Goal: Task Accomplishment & Management: Manage account settings

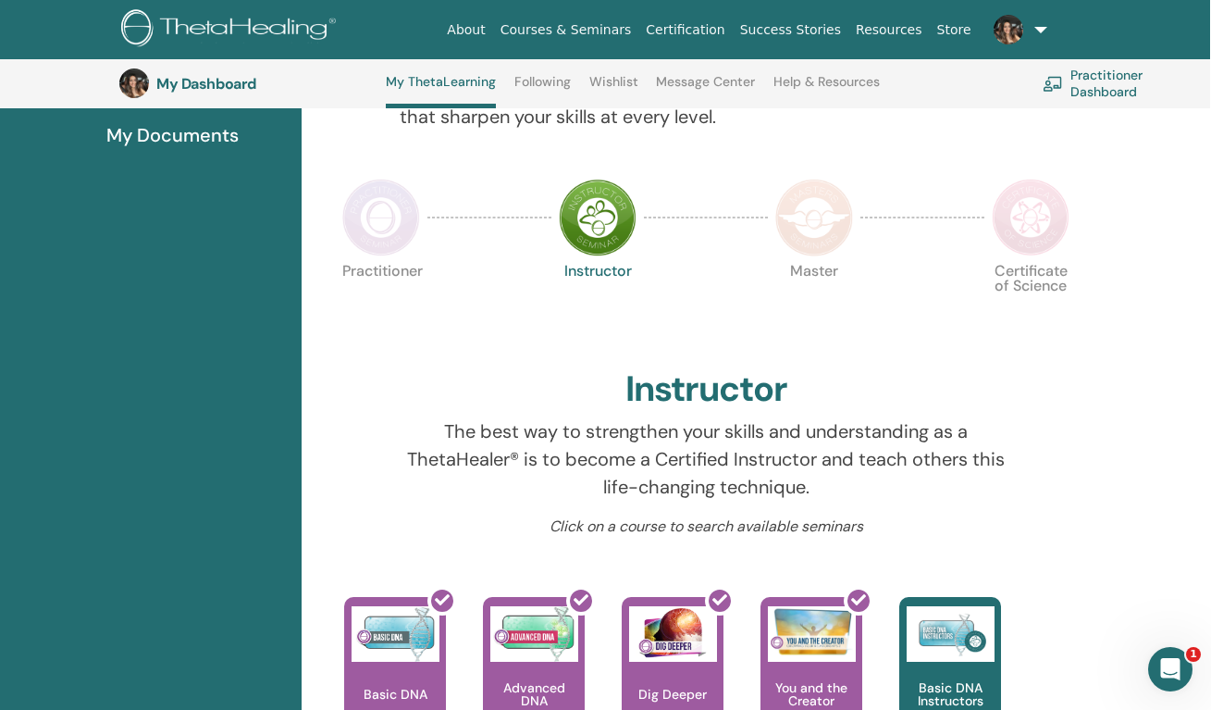
scroll to position [341, 1]
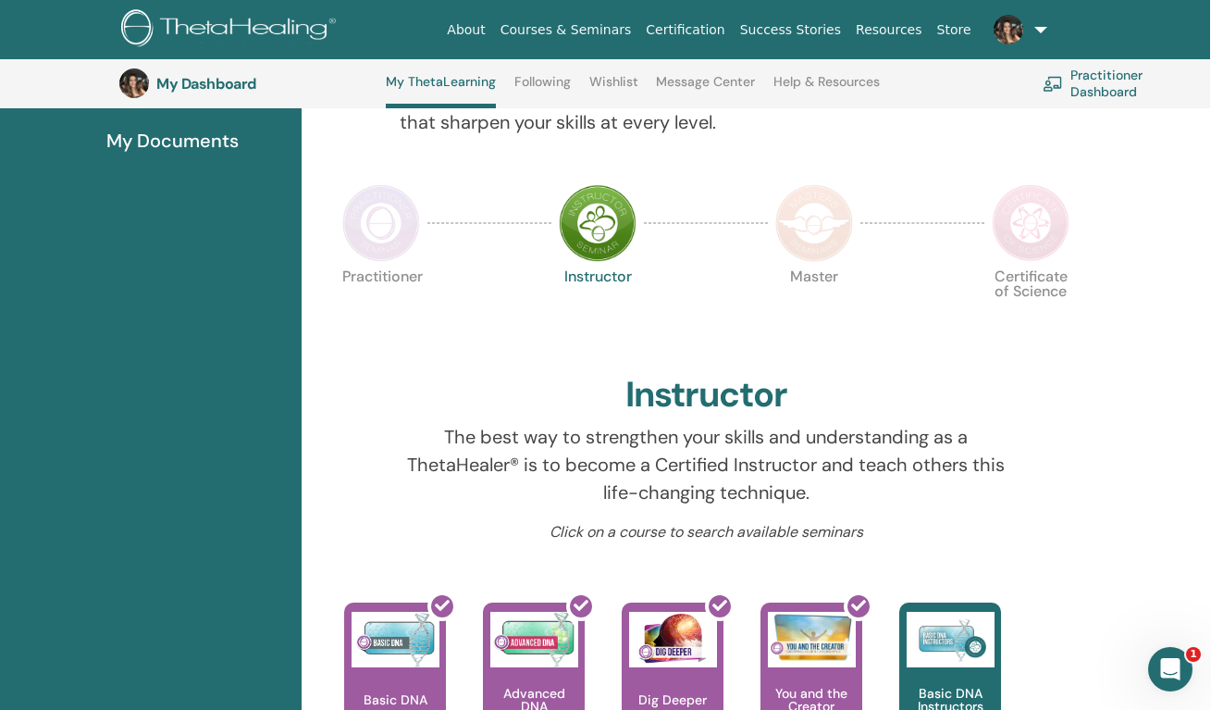
click at [394, 226] on img at bounding box center [381, 223] width 78 height 78
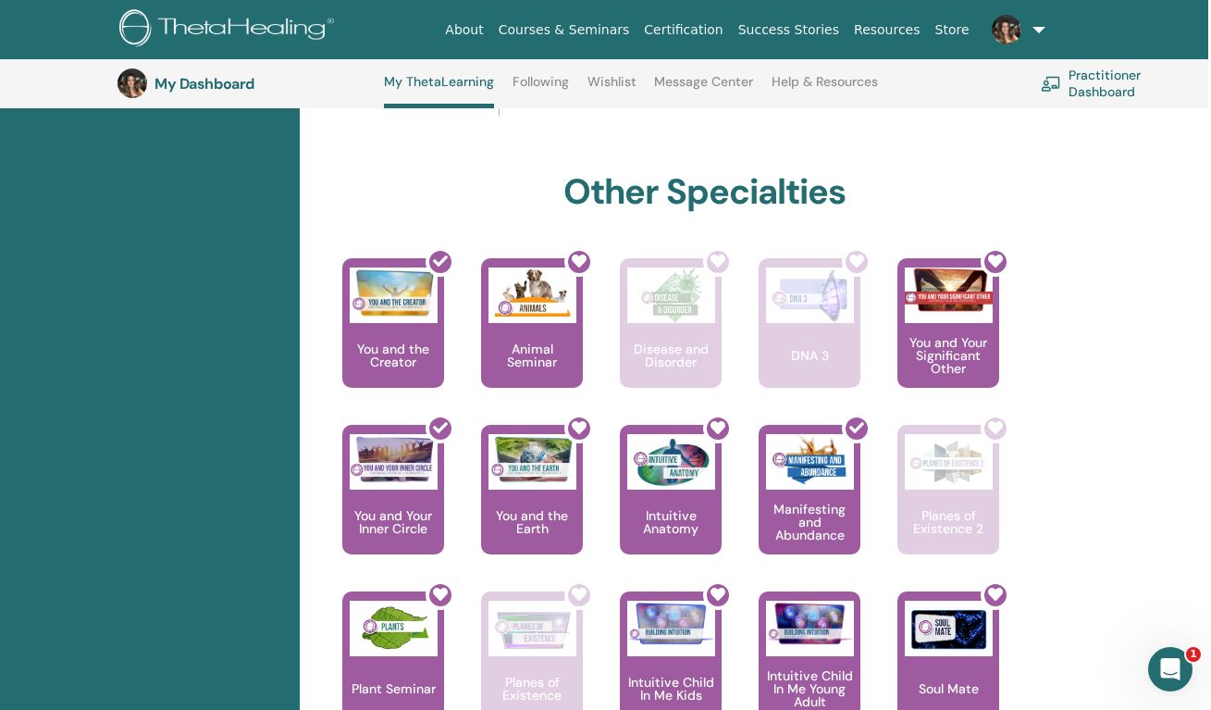
scroll to position [988, 3]
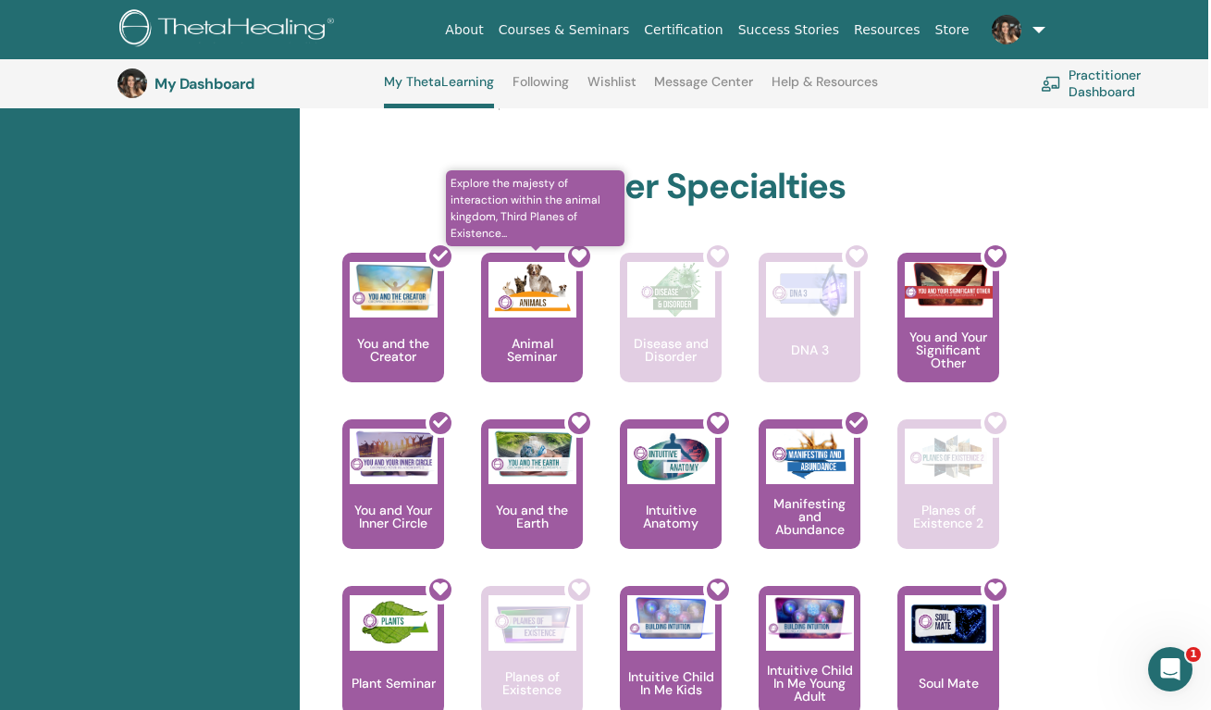
click at [581, 257] on icon at bounding box center [579, 255] width 15 height 15
click at [566, 260] on div at bounding box center [580, 257] width 30 height 30
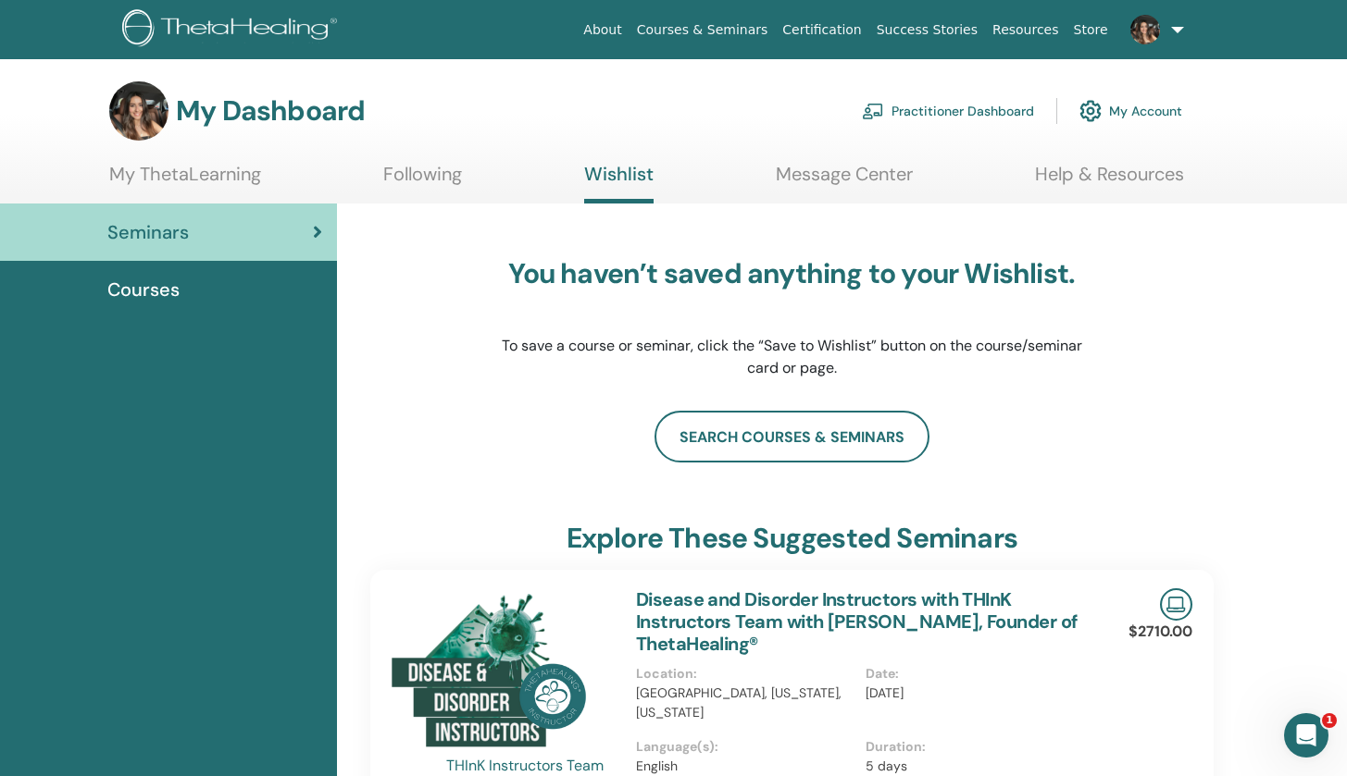
click at [455, 171] on link "Following" at bounding box center [422, 181] width 79 height 36
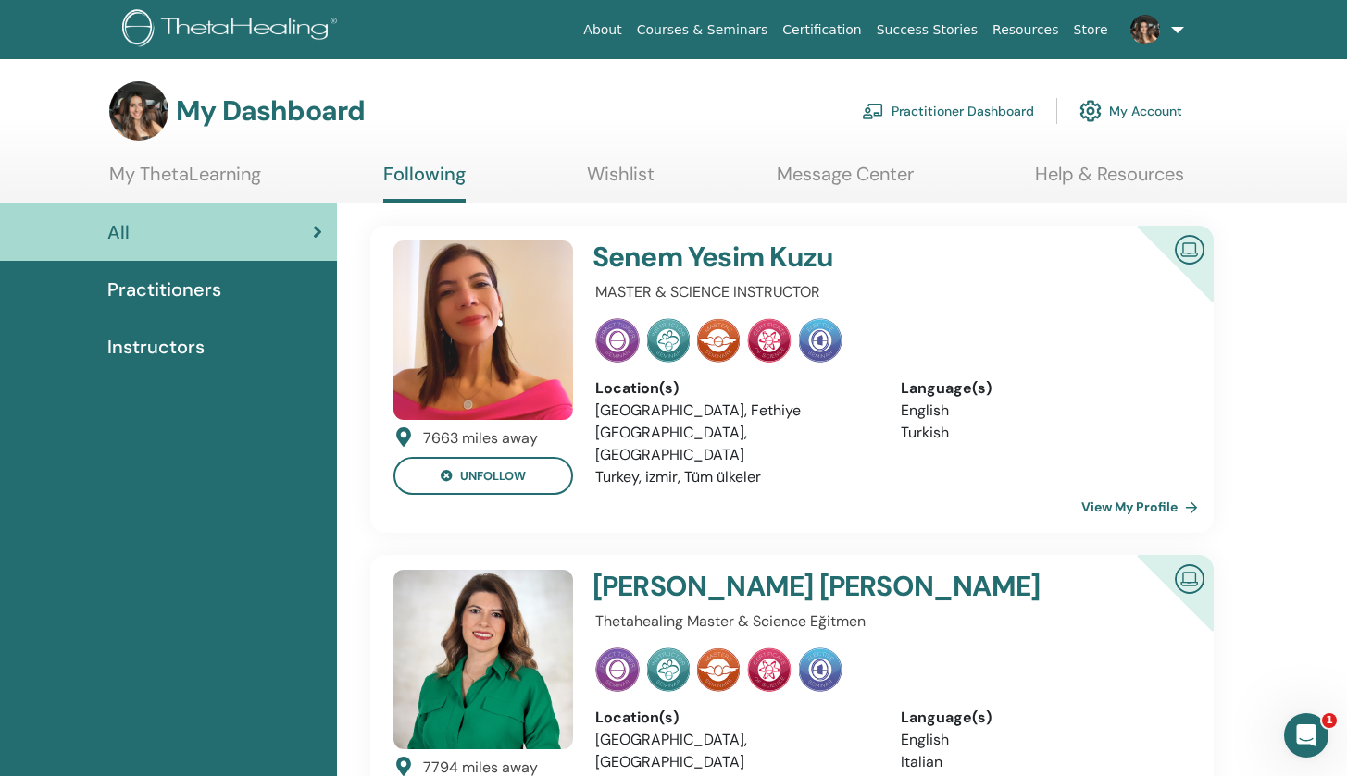
click at [594, 177] on link "Wishlist" at bounding box center [621, 181] width 68 height 36
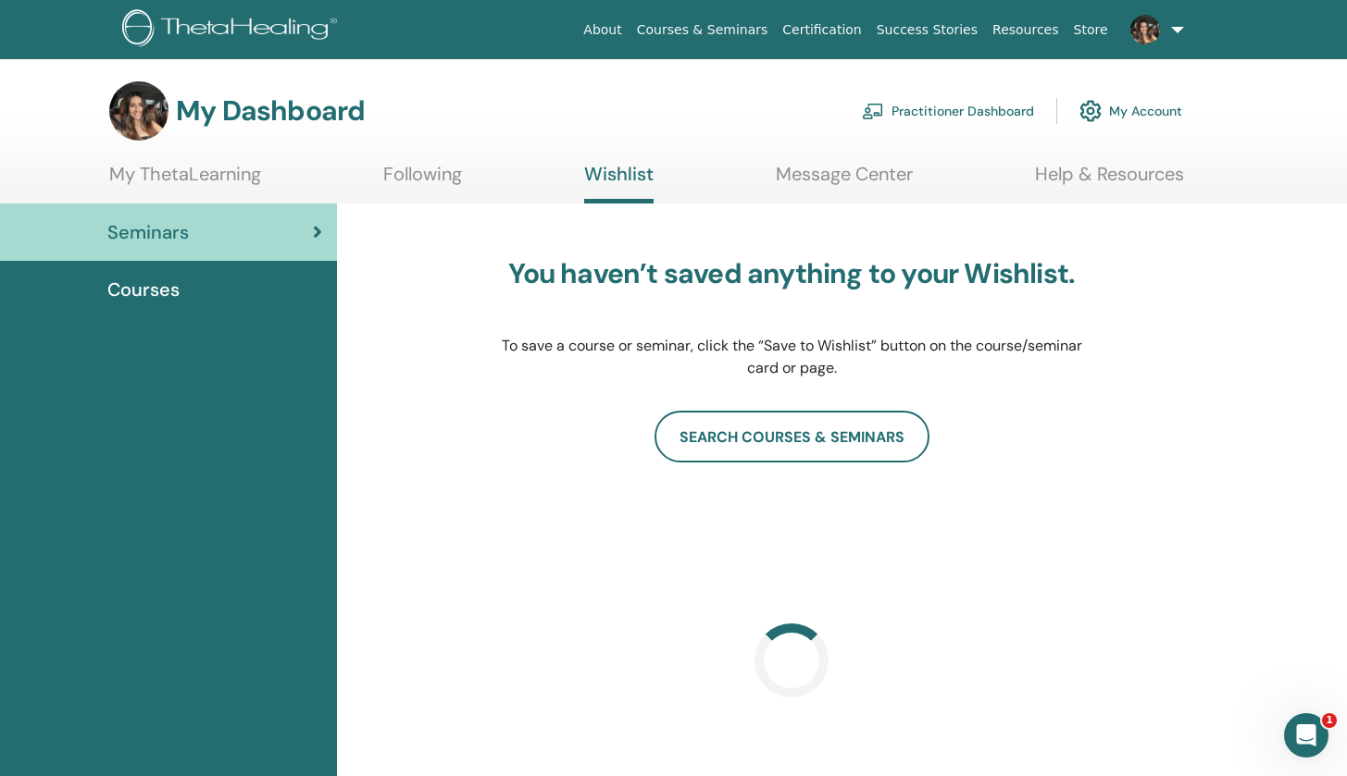
click at [227, 301] on div "Courses" at bounding box center [168, 290] width 307 height 28
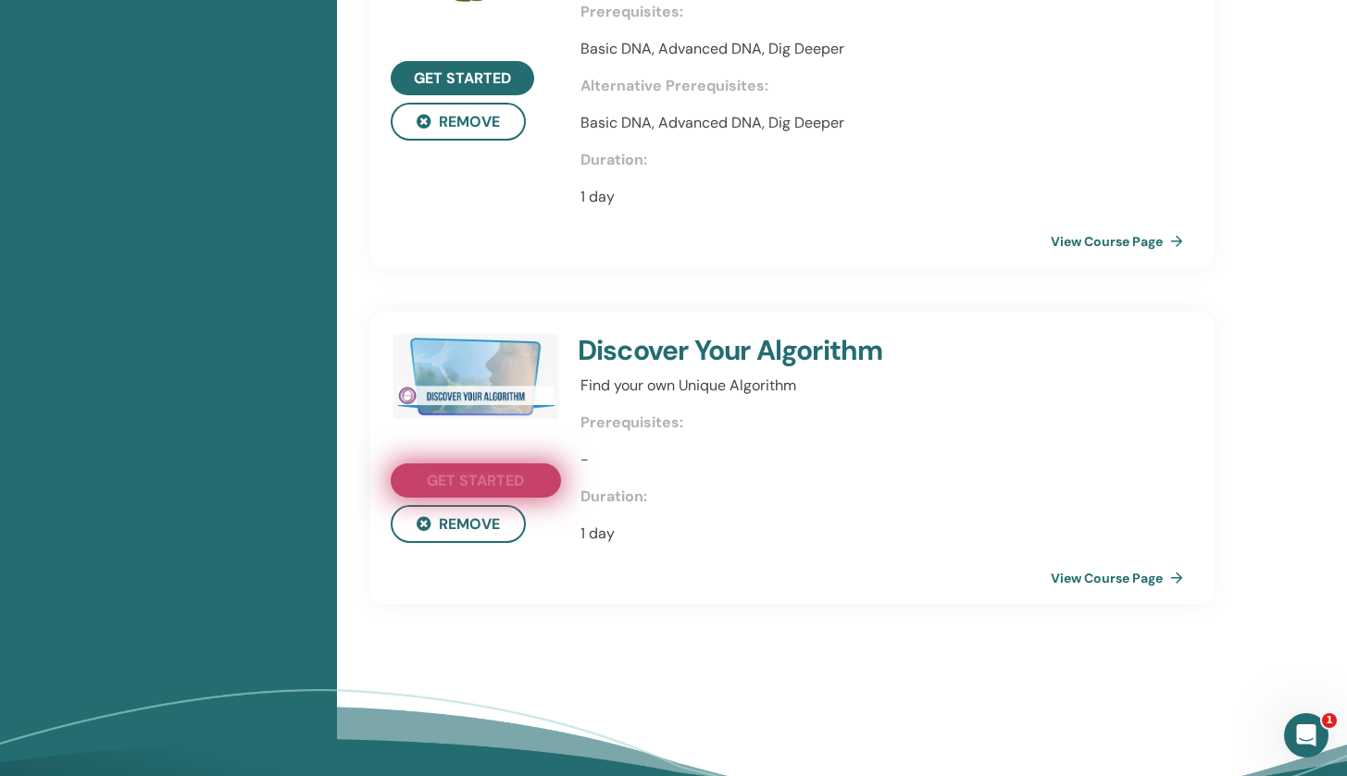
scroll to position [3901, 0]
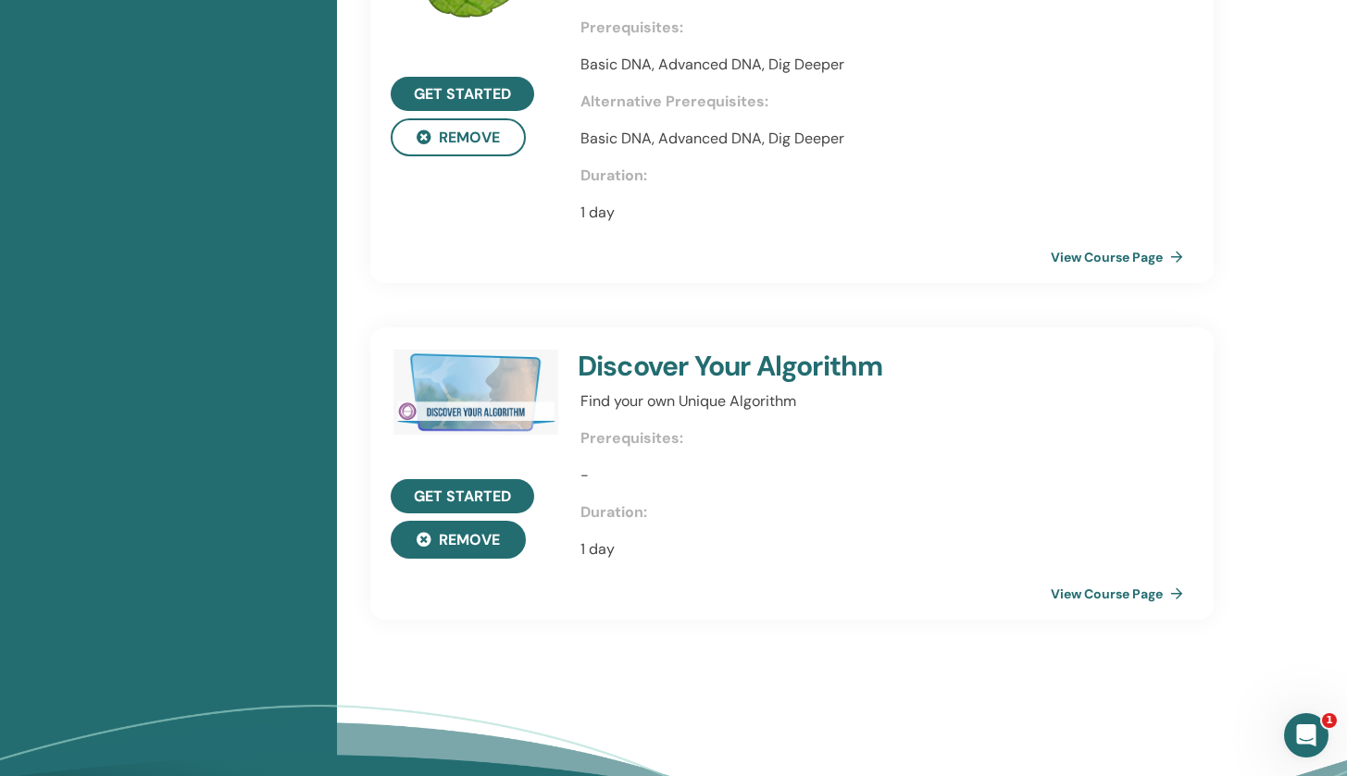
click at [471, 527] on button "Remove" at bounding box center [458, 540] width 135 height 38
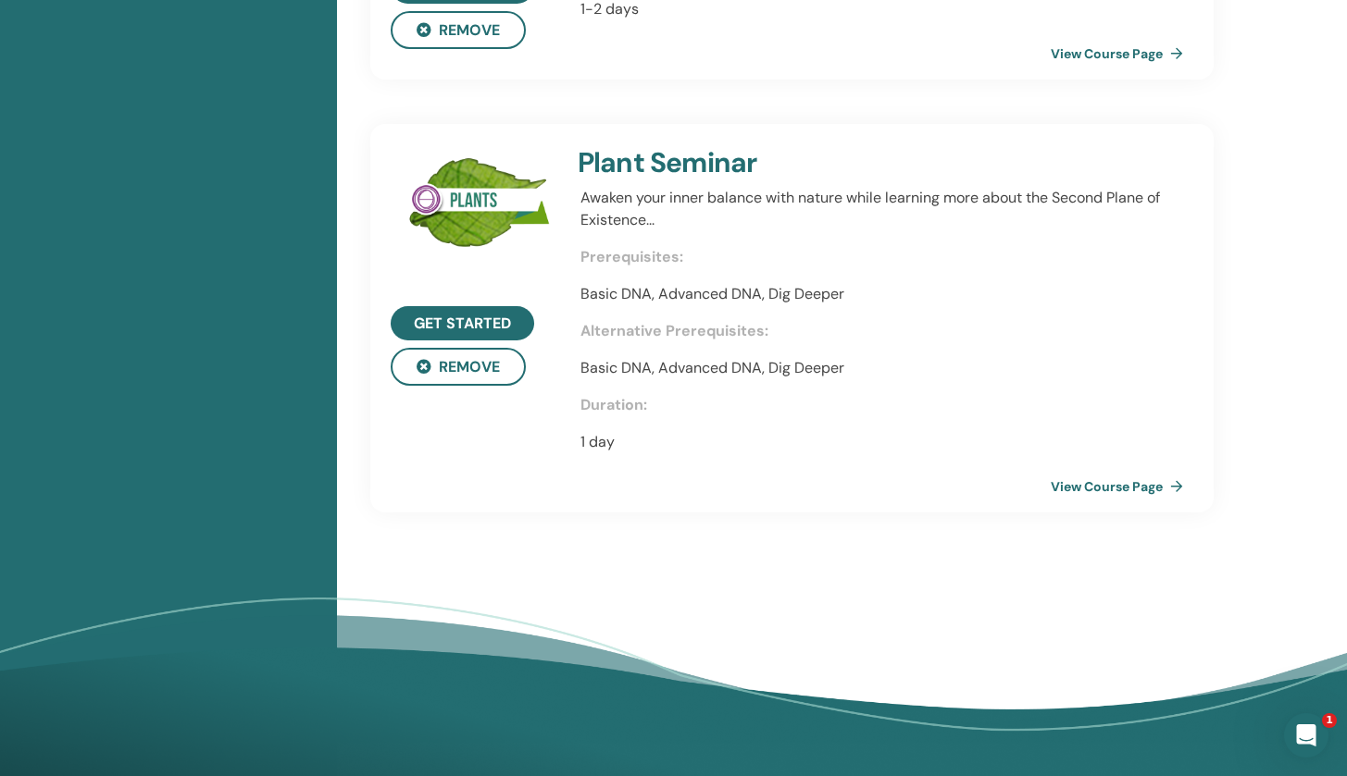
scroll to position [3592, 0]
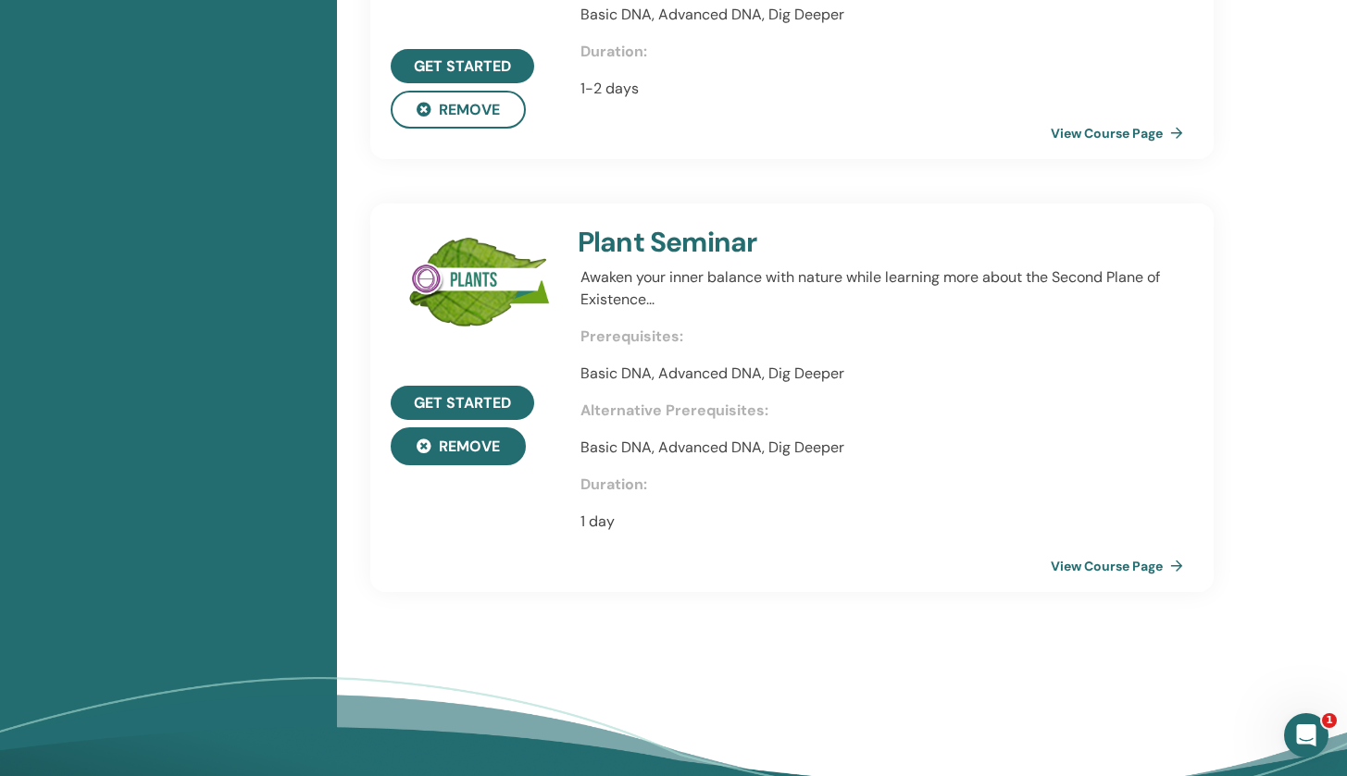
click at [478, 439] on button "Remove" at bounding box center [458, 447] width 135 height 38
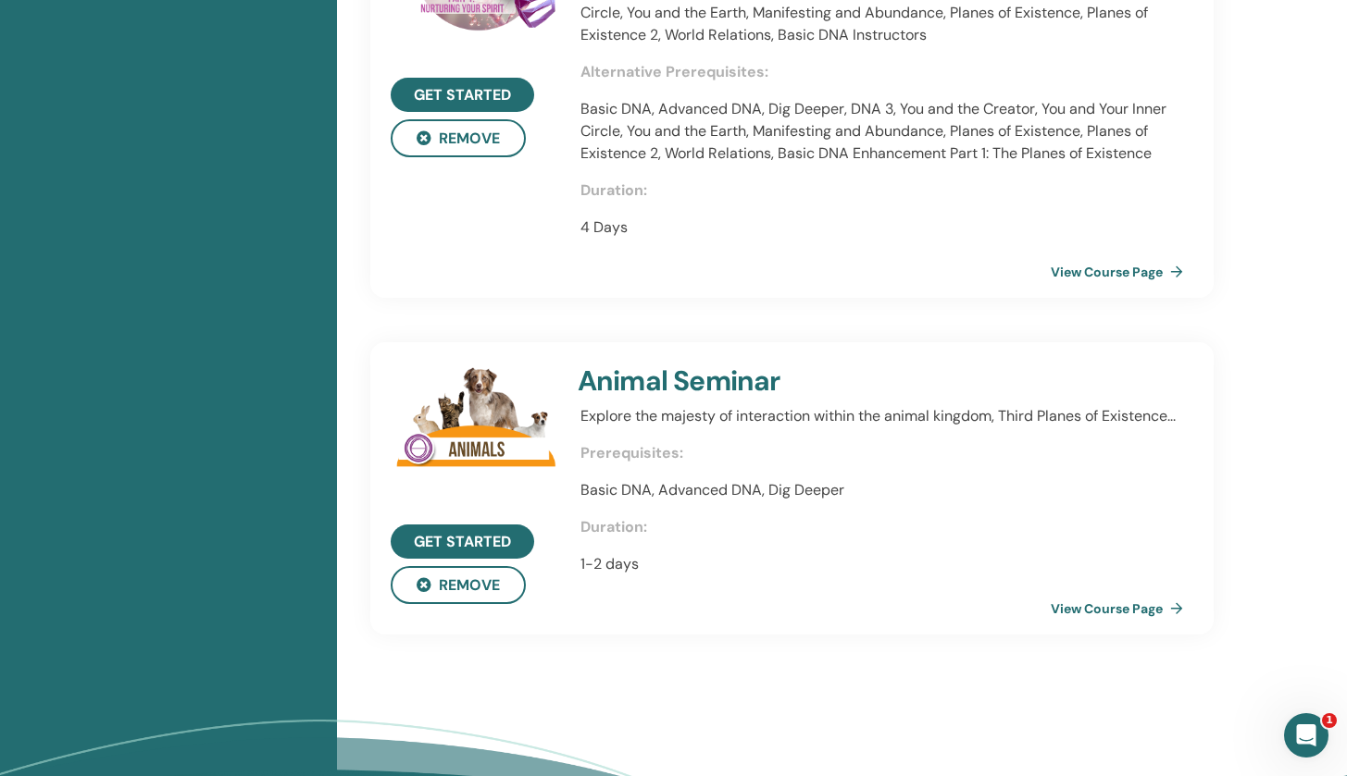
scroll to position [3109, 0]
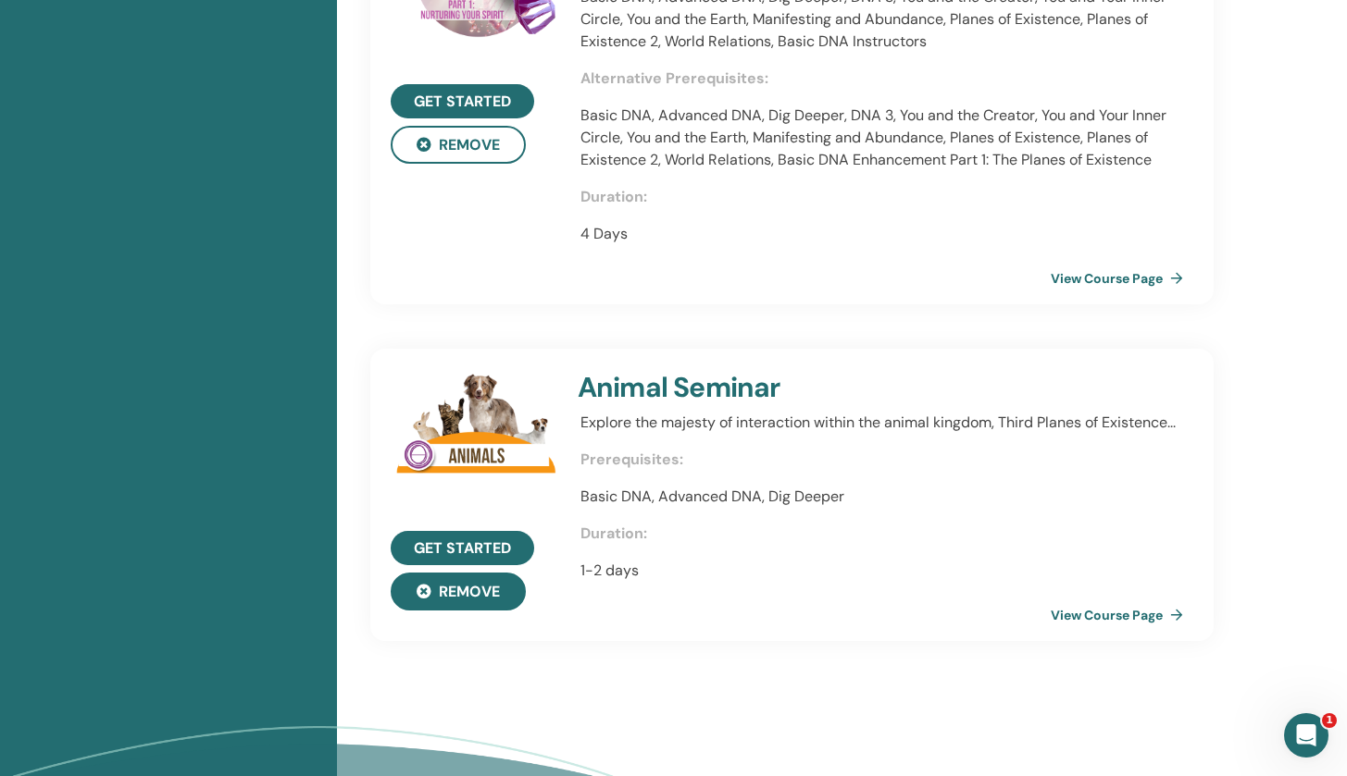
click at [465, 590] on button "Remove" at bounding box center [458, 592] width 135 height 38
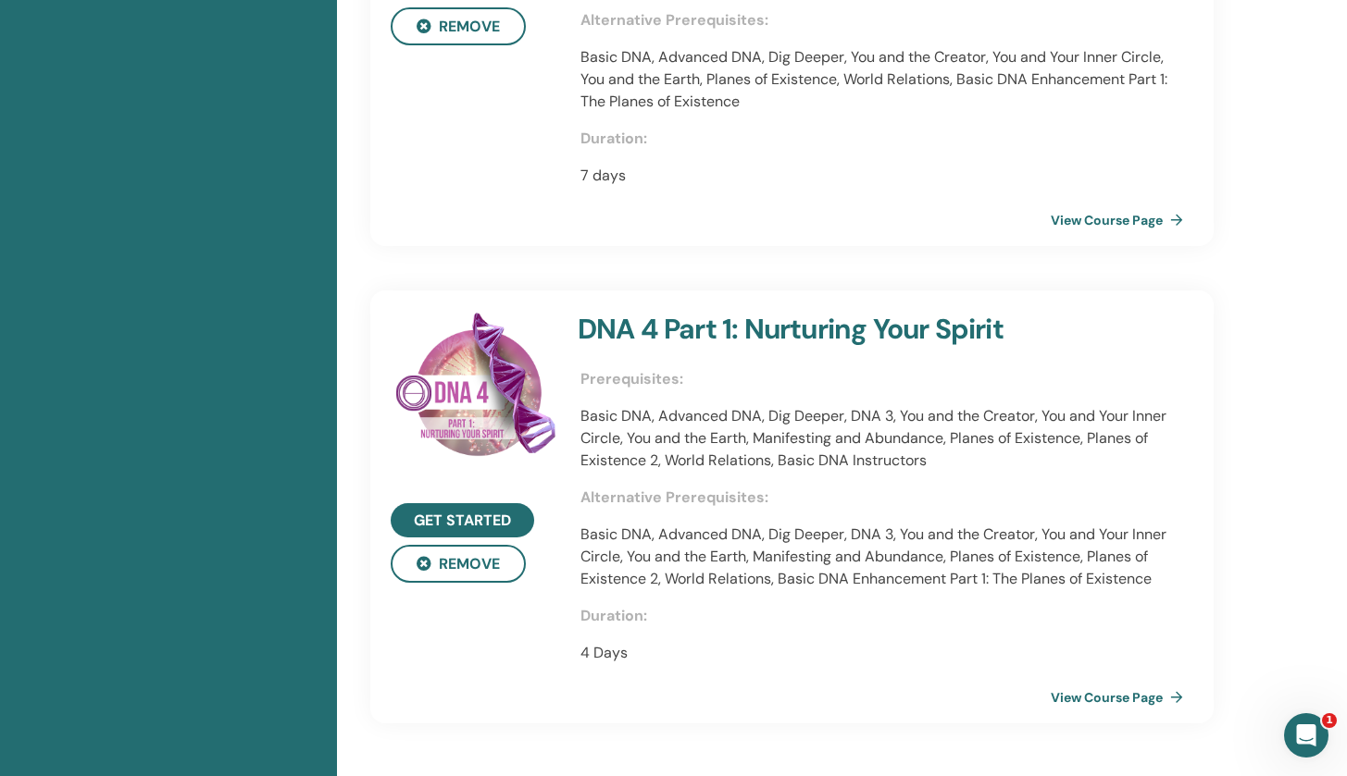
scroll to position [2688, 0]
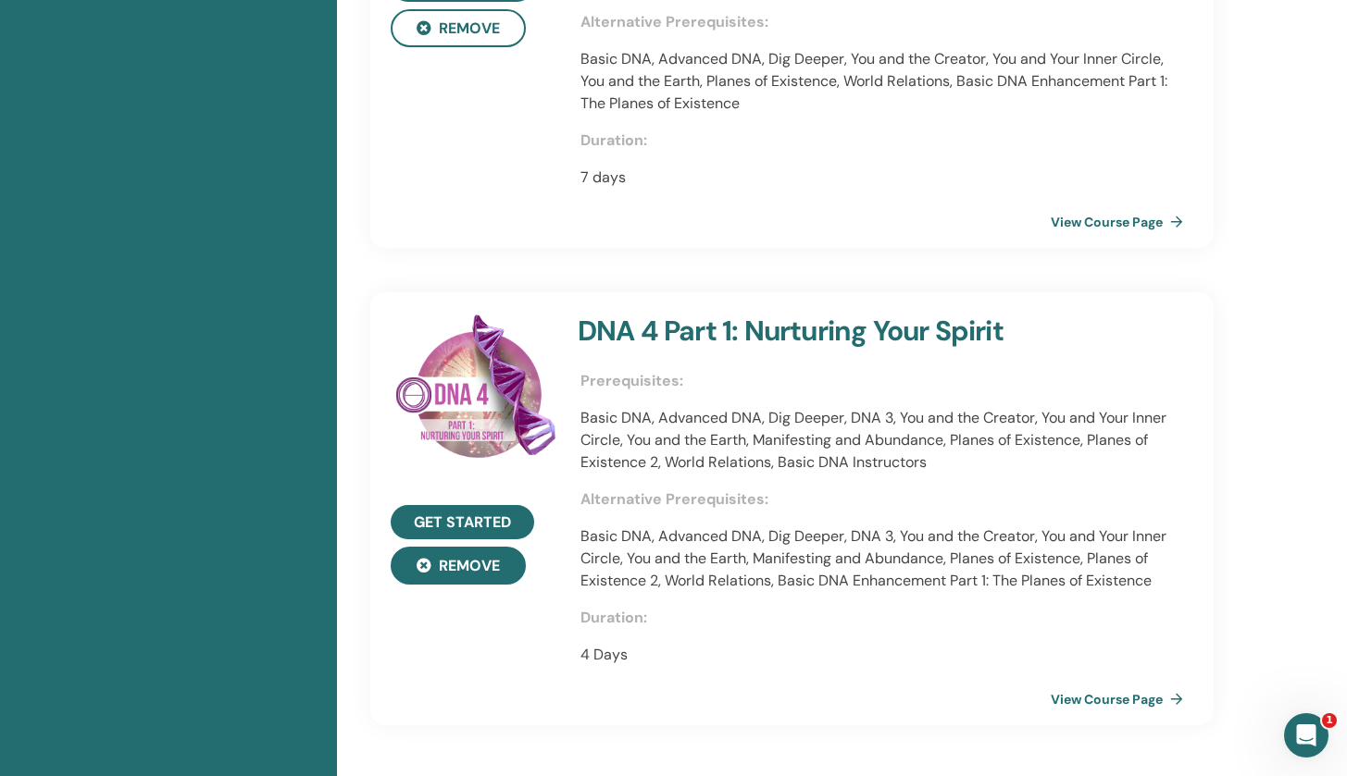
click at [465, 571] on button "Remove" at bounding box center [458, 566] width 135 height 38
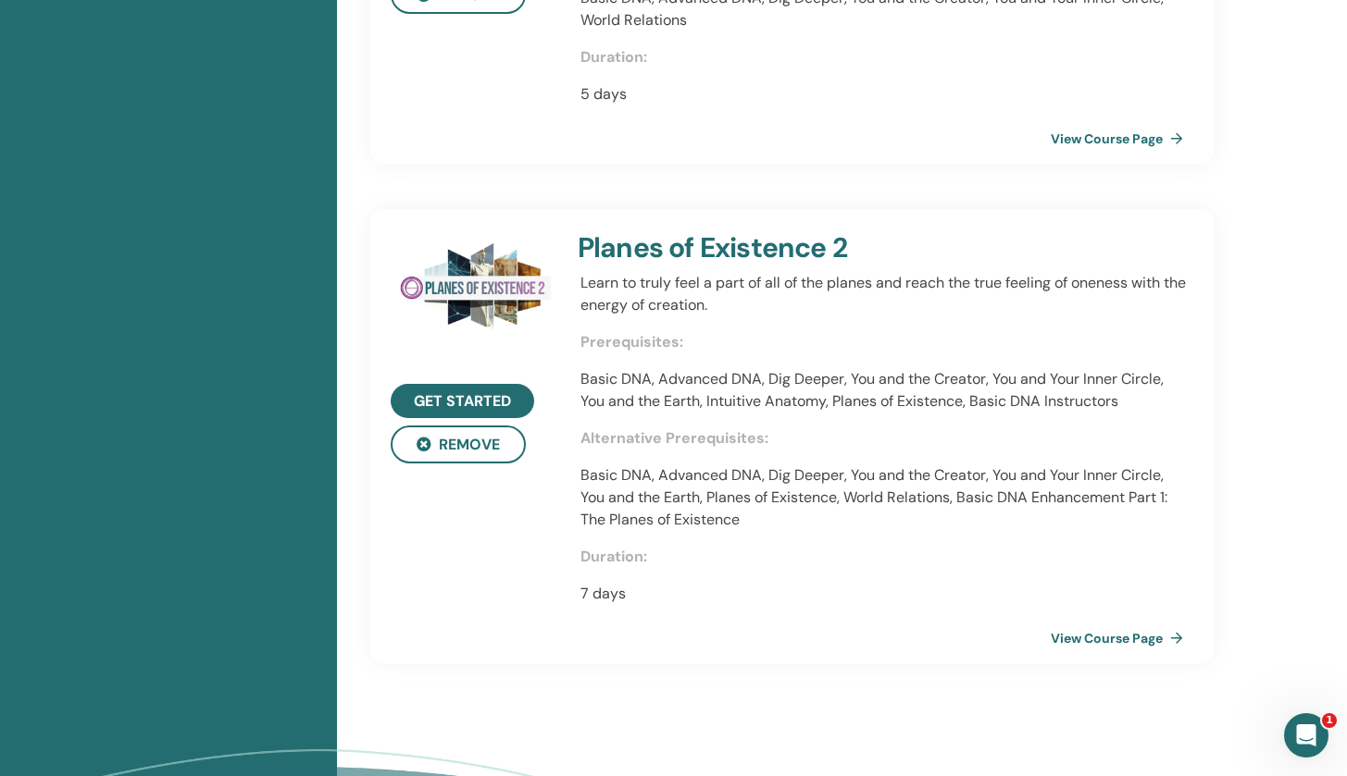
scroll to position [2231, 0]
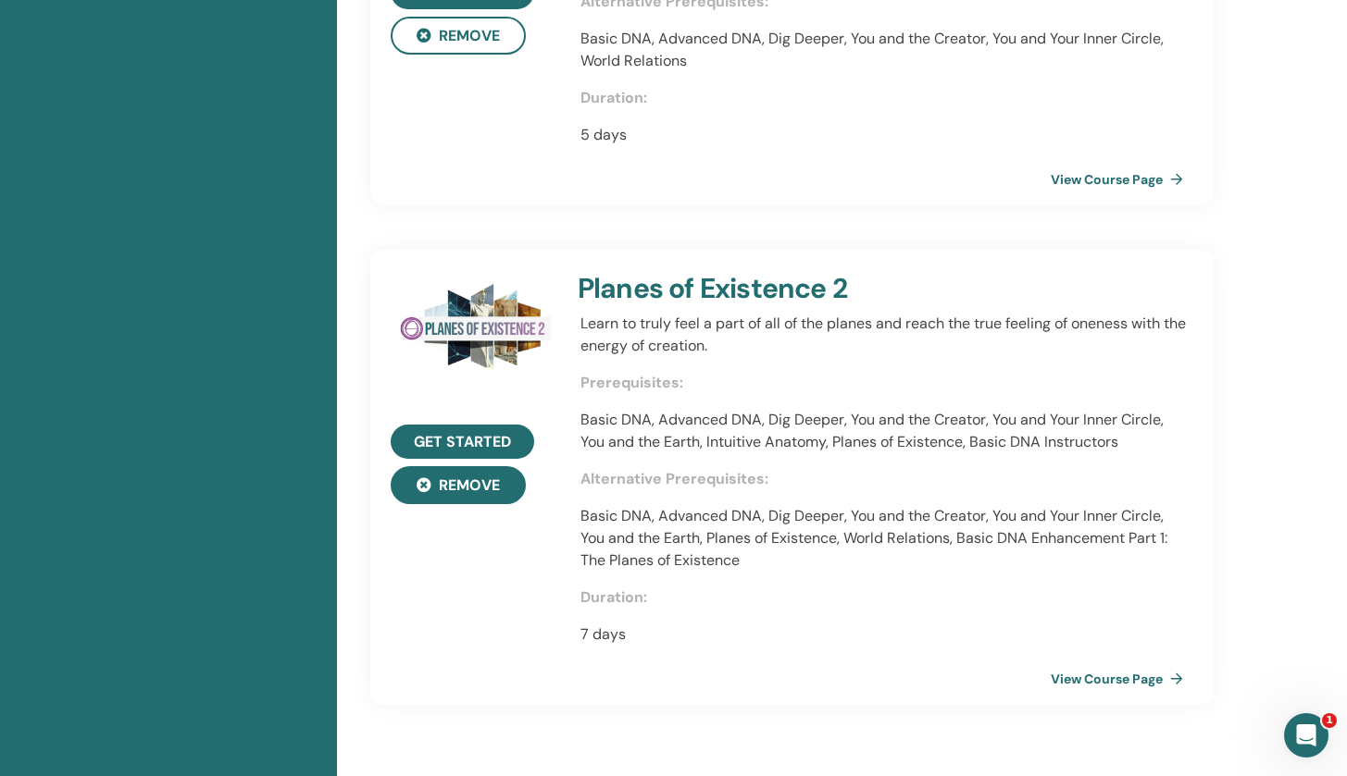
click at [474, 495] on button "Remove" at bounding box center [458, 485] width 135 height 38
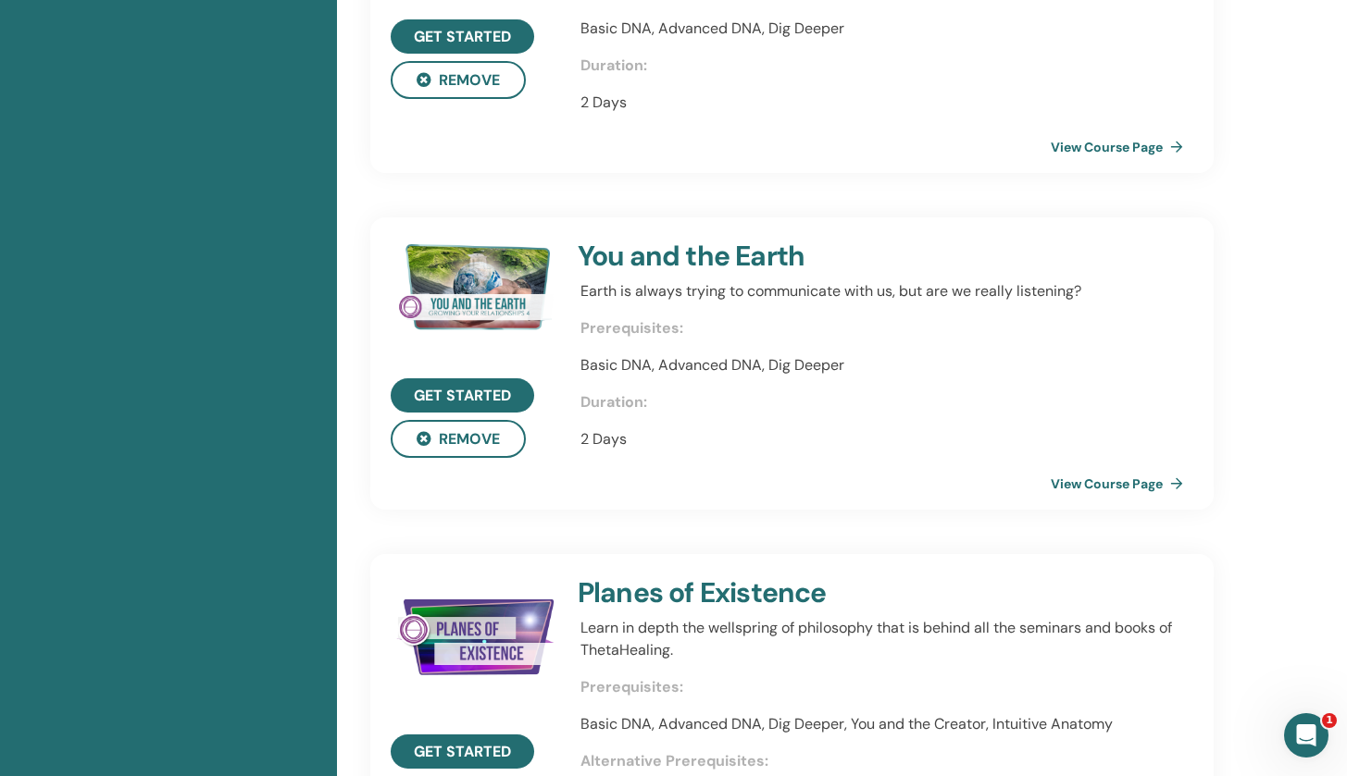
scroll to position [1445, 0]
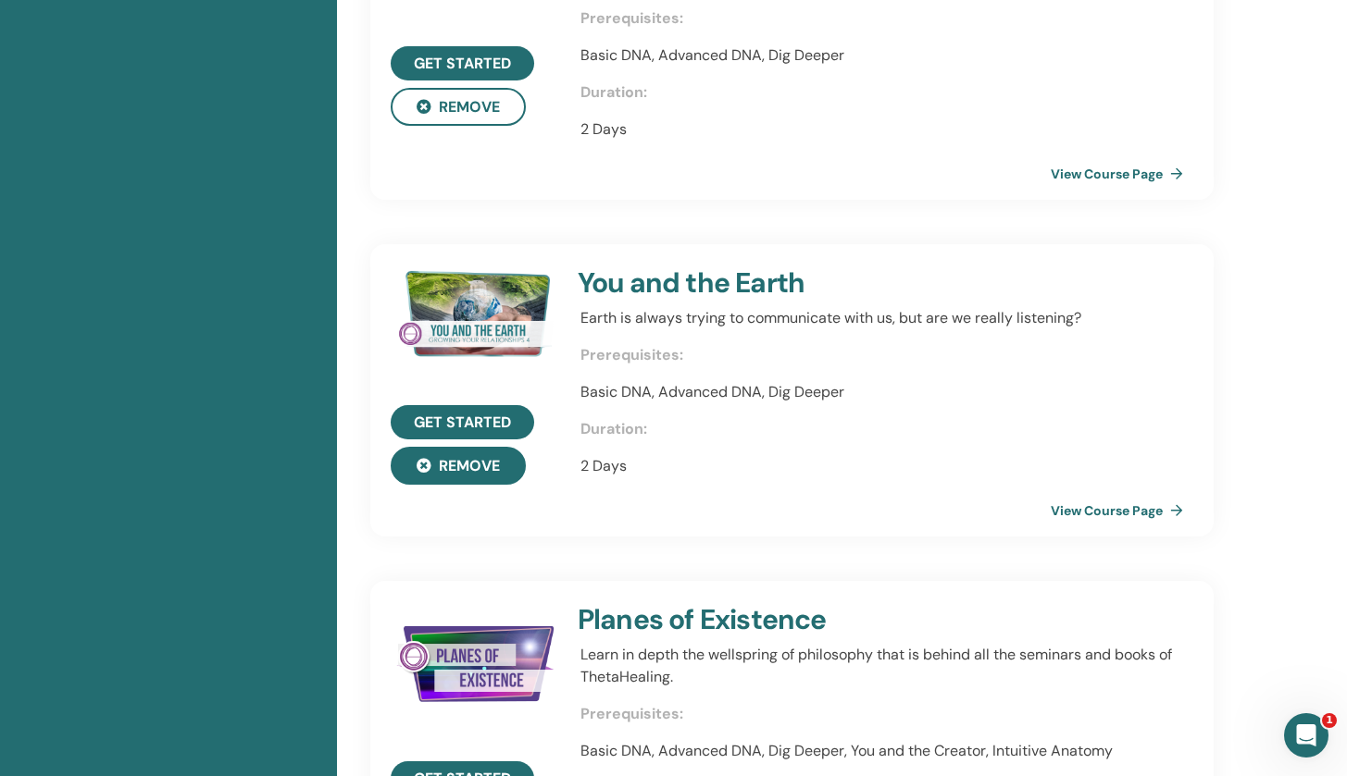
click at [473, 473] on button "Remove" at bounding box center [458, 466] width 135 height 38
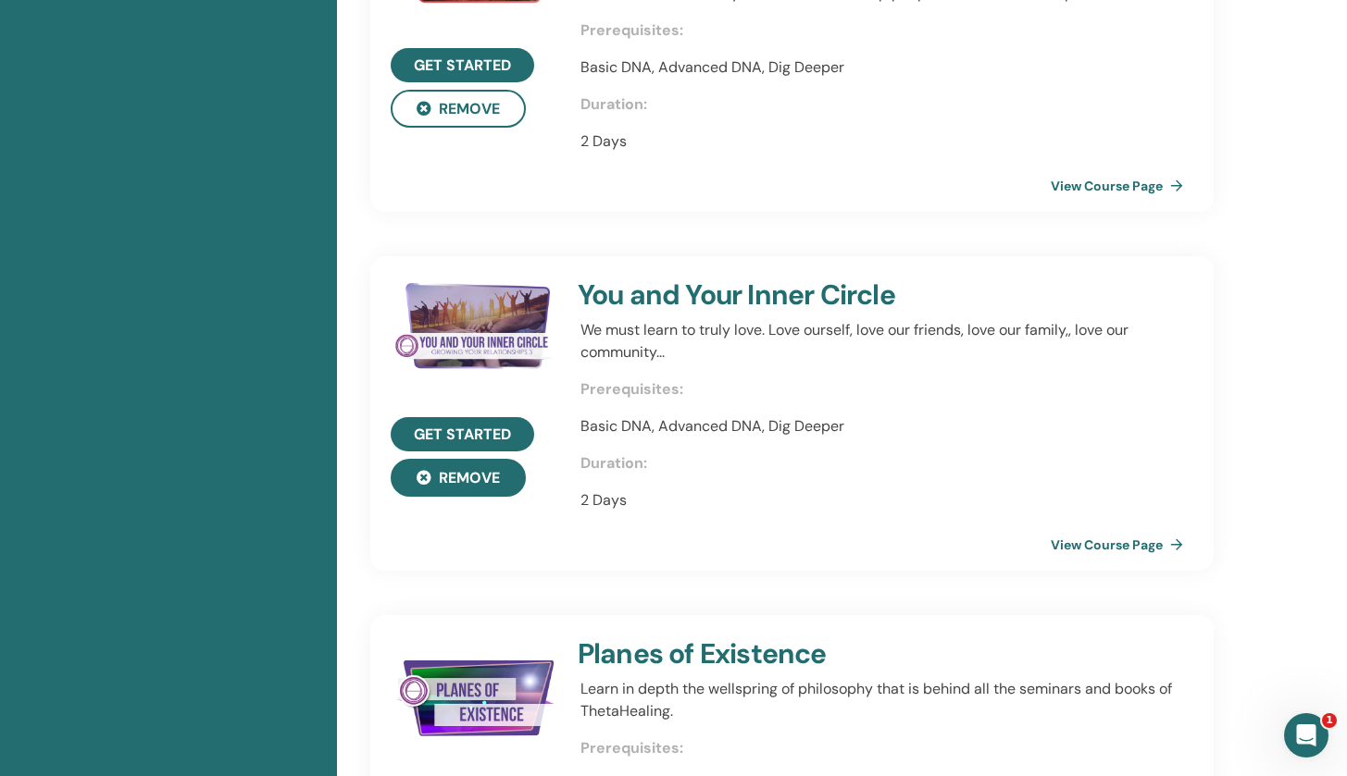
click at [473, 474] on button "Remove" at bounding box center [458, 478] width 135 height 38
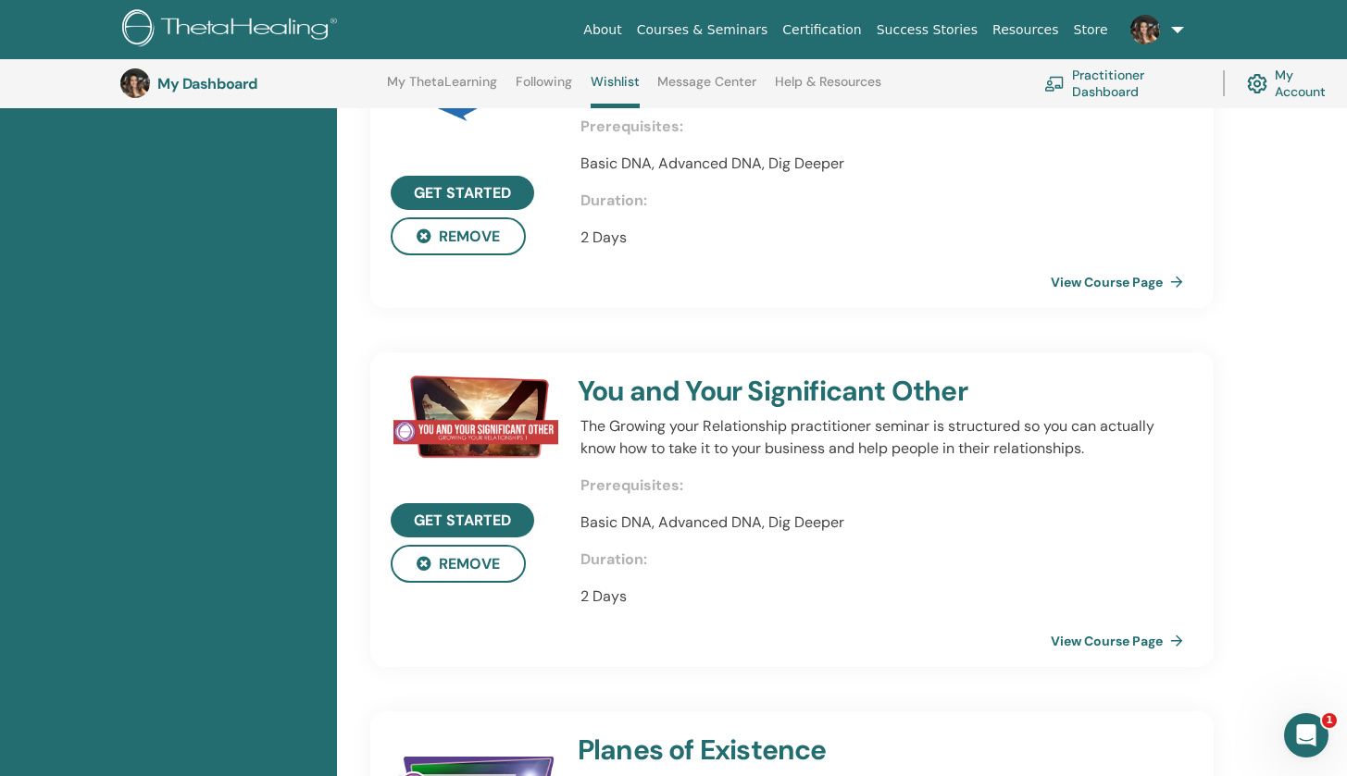
scroll to position [598, 0]
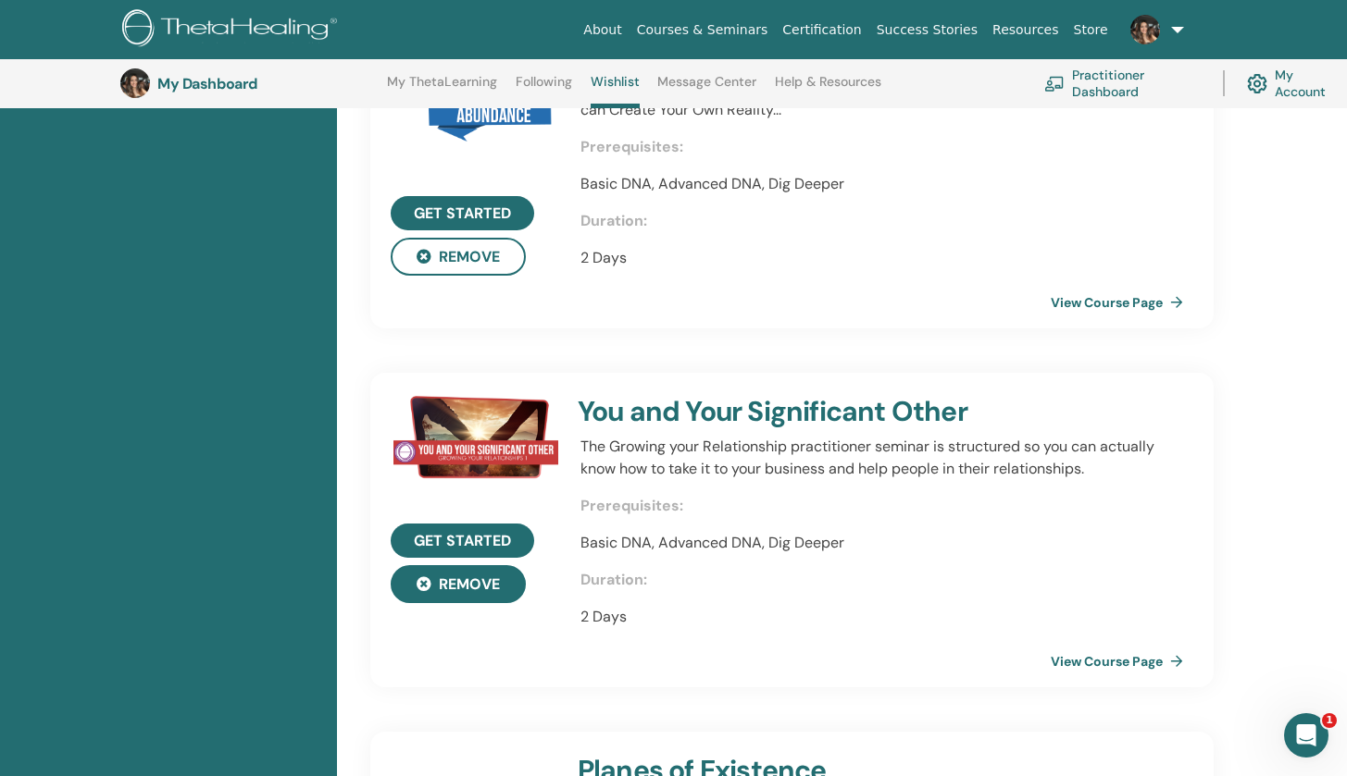
click at [465, 589] on button "Remove" at bounding box center [458, 584] width 135 height 38
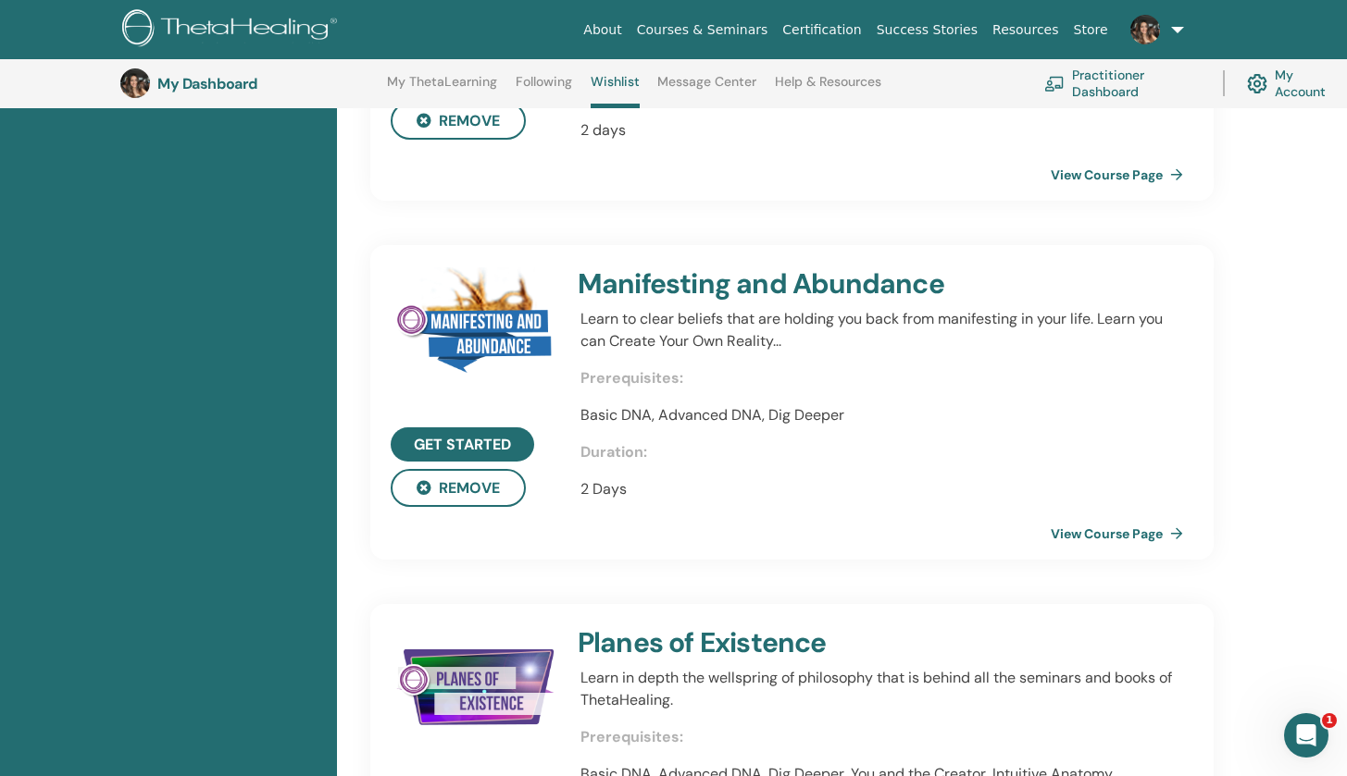
scroll to position [242, 0]
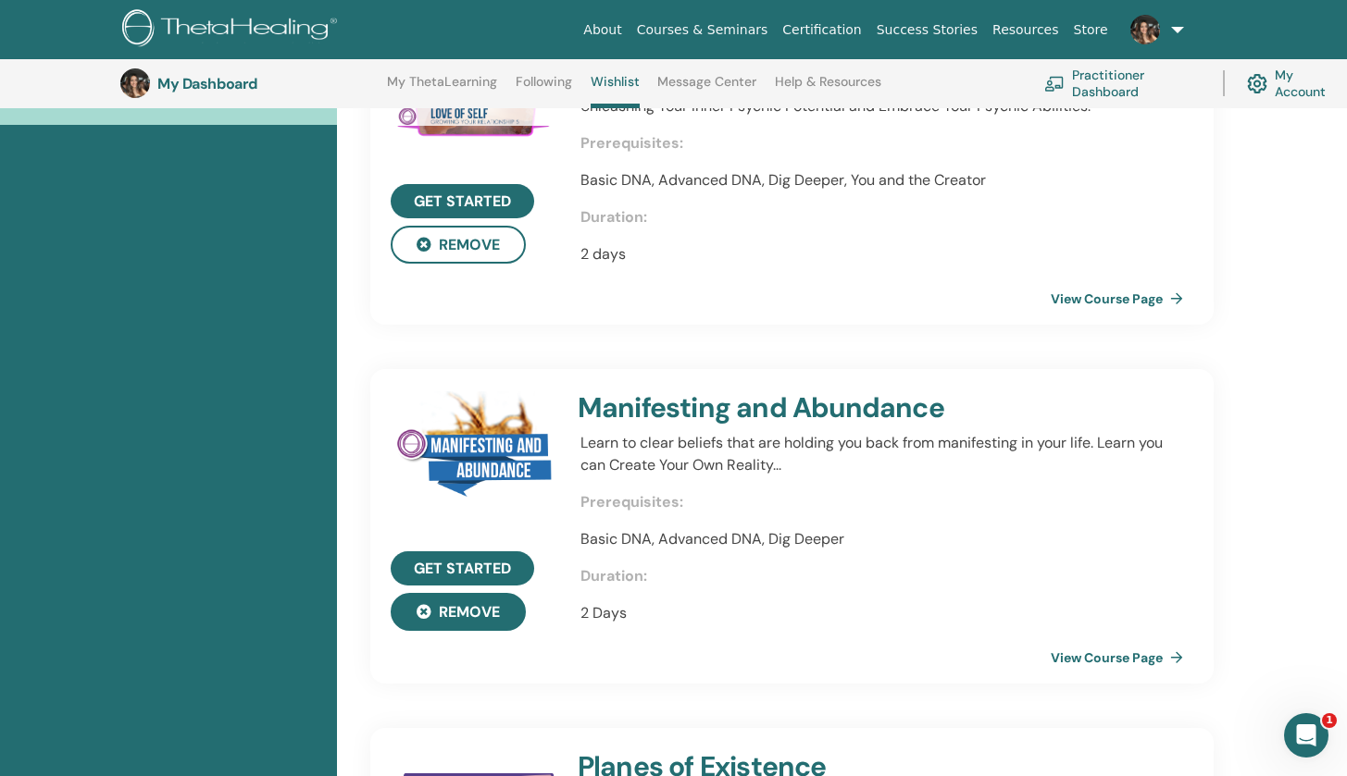
click at [465, 621] on button "Remove" at bounding box center [458, 612] width 135 height 38
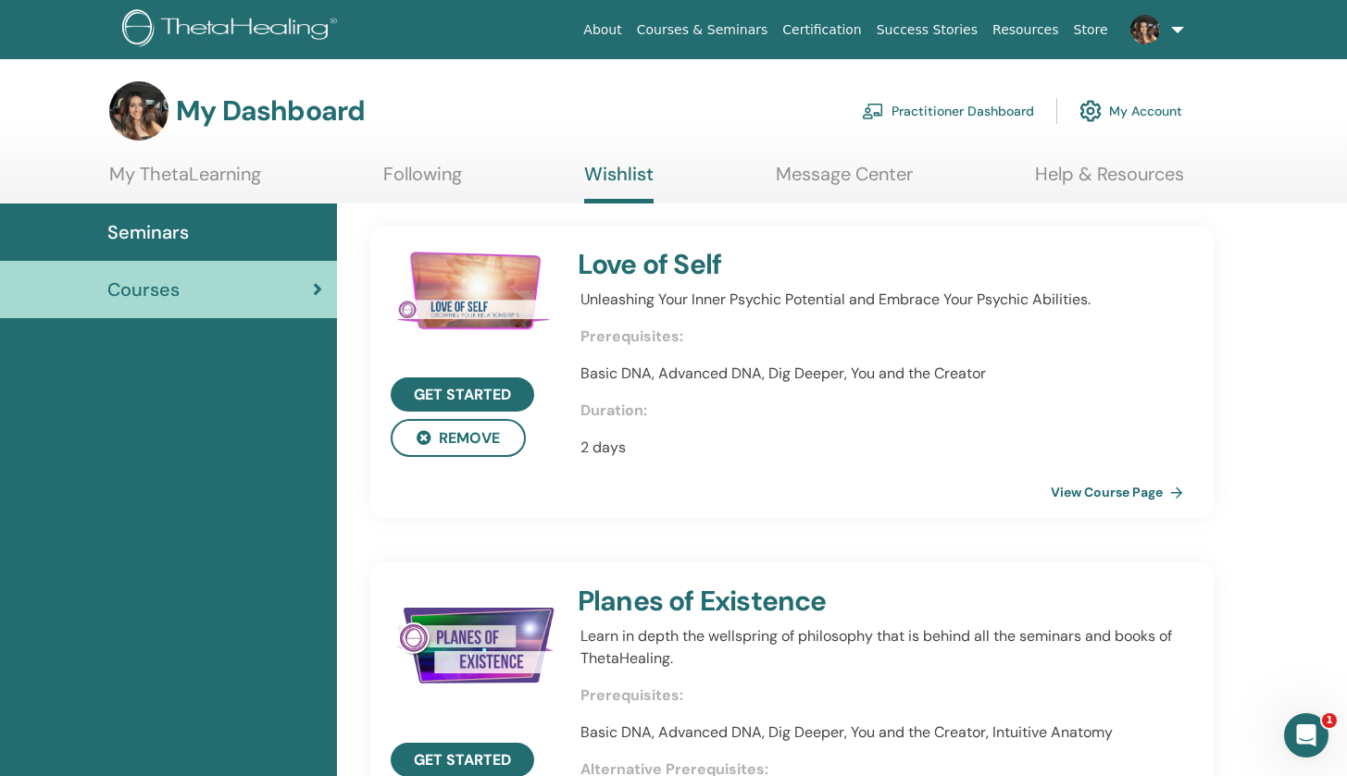
scroll to position [0, 0]
click at [490, 444] on button "Remove" at bounding box center [458, 438] width 135 height 38
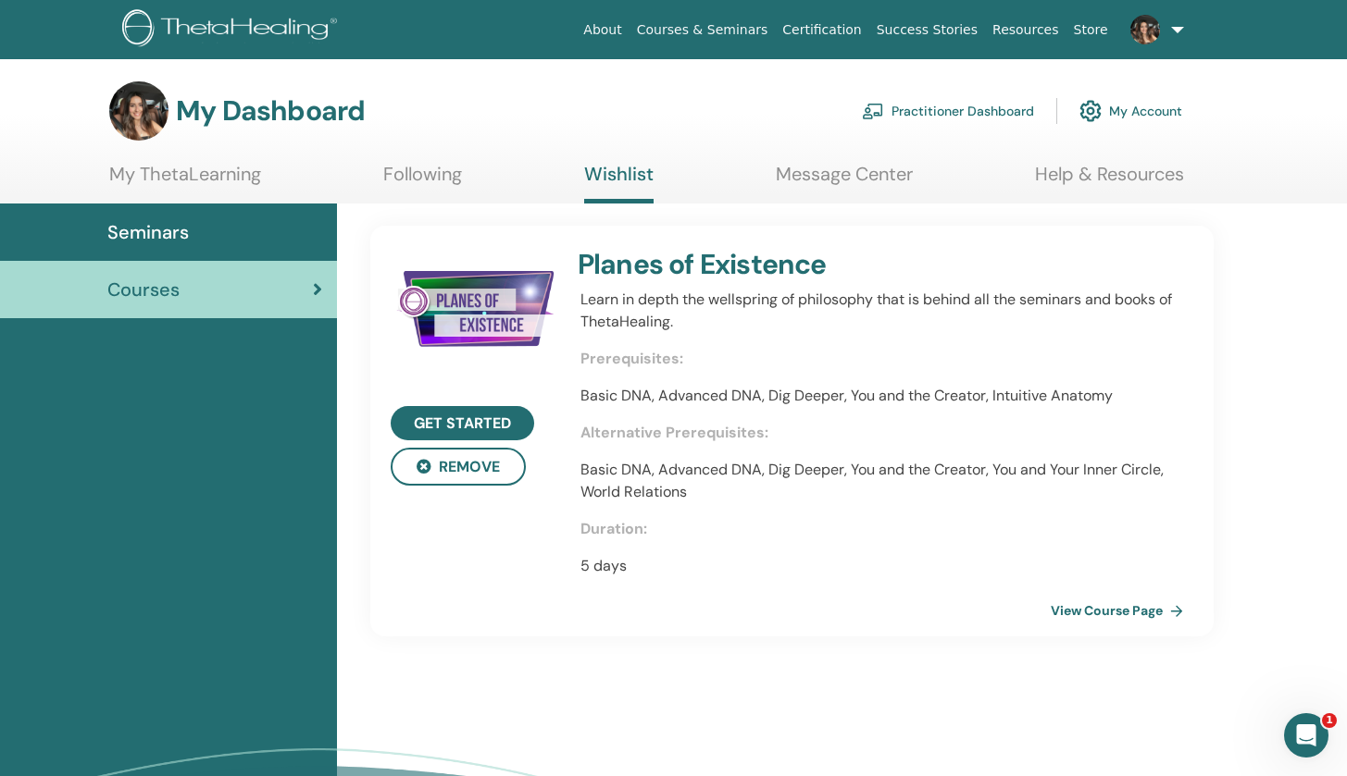
click at [527, 611] on div "Get started Remove" at bounding box center [462, 438] width 213 height 381
click at [730, 27] on link "Courses & Seminars" at bounding box center [702, 30] width 146 height 34
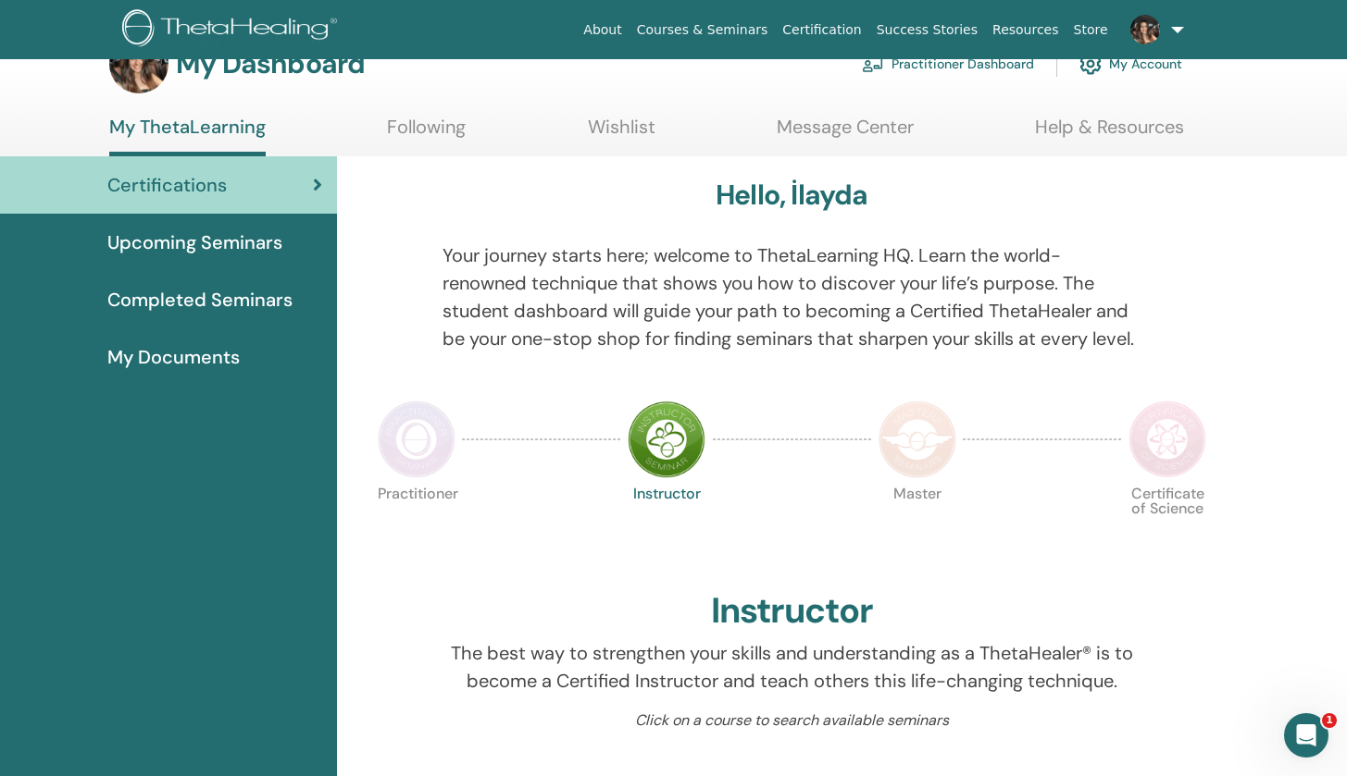
scroll to position [57, 0]
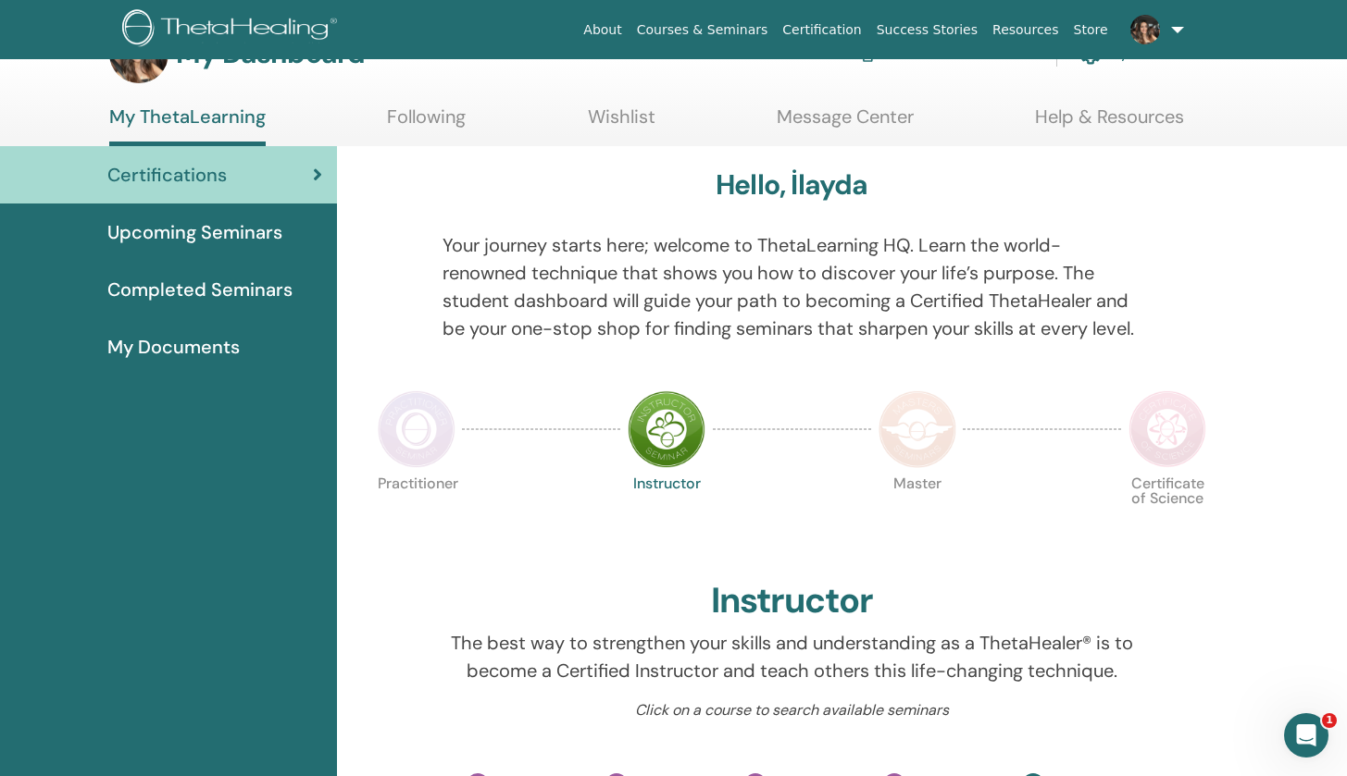
click at [896, 426] on img at bounding box center [917, 430] width 78 height 78
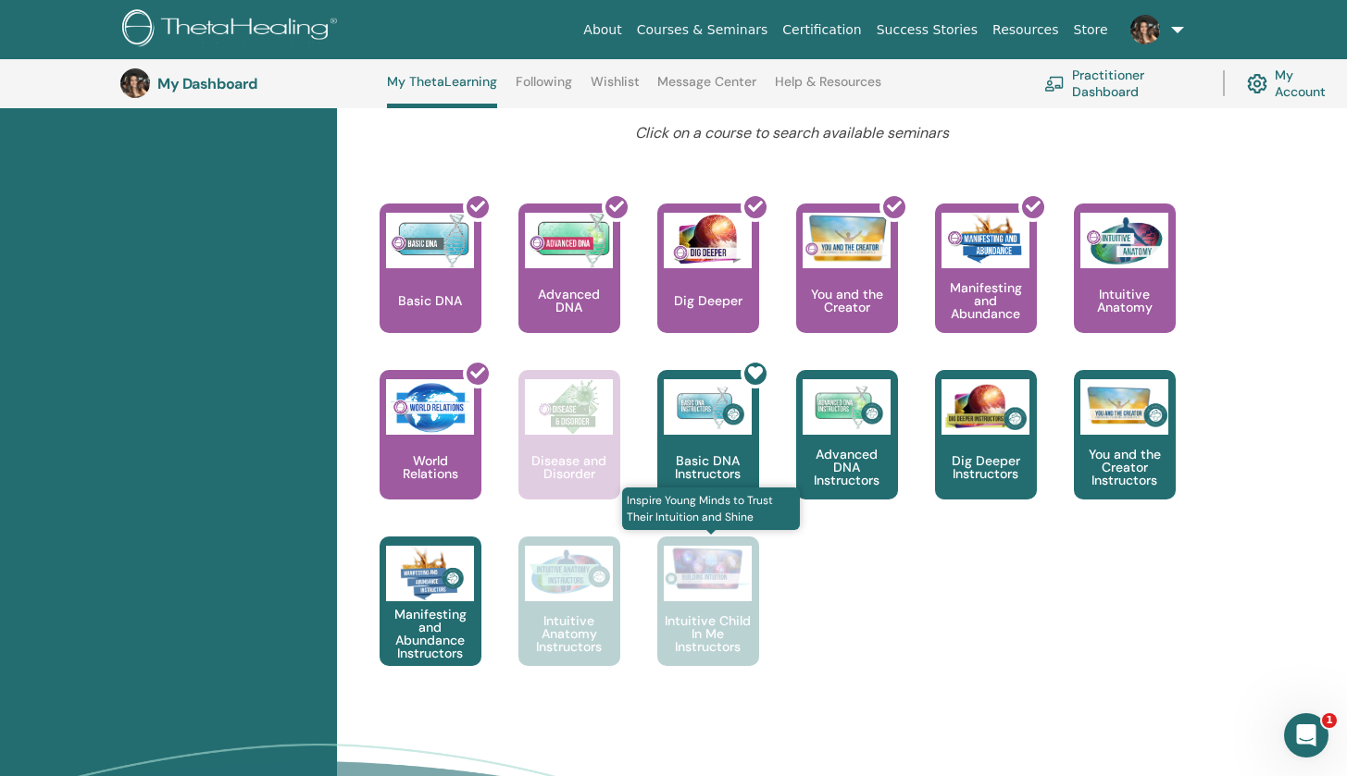
scroll to position [736, 0]
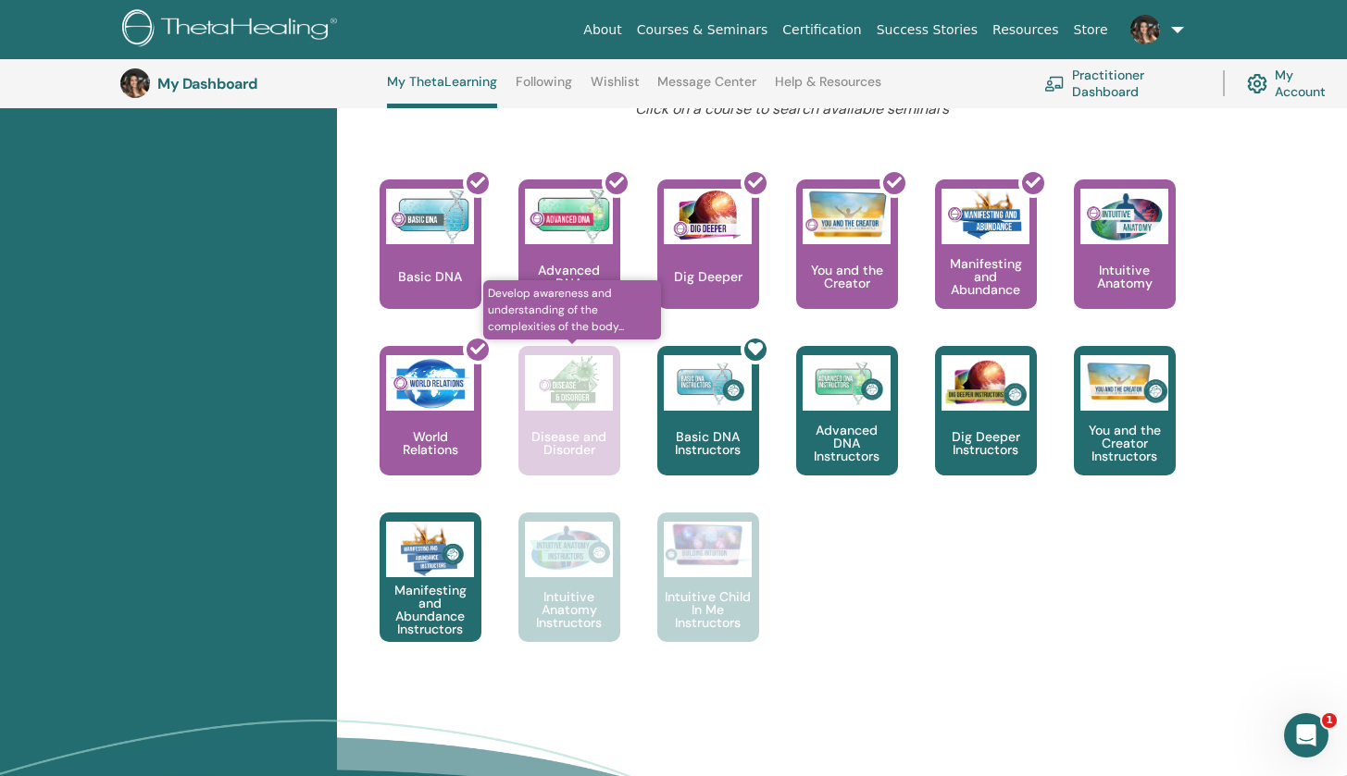
click at [573, 440] on p "Disease and Disorder" at bounding box center [569, 443] width 102 height 26
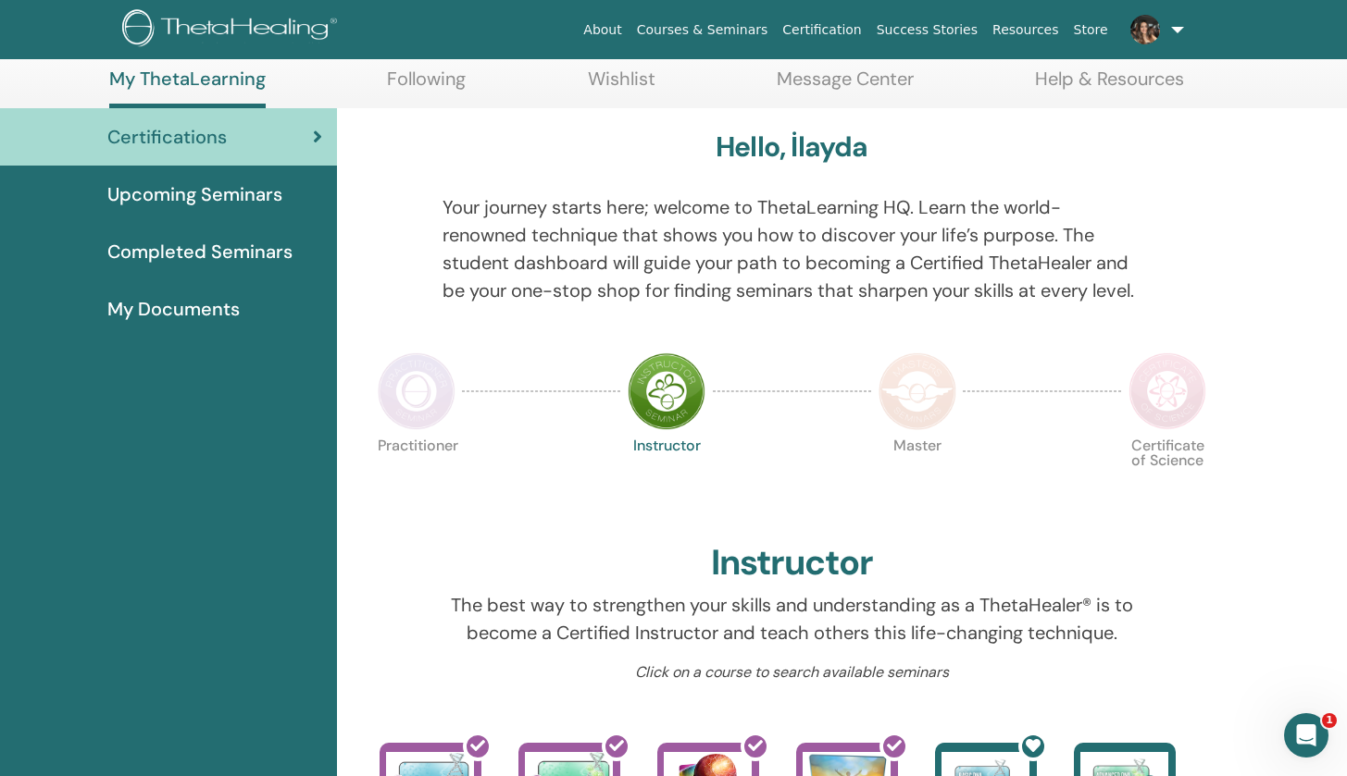
click at [428, 416] on img at bounding box center [417, 392] width 78 height 78
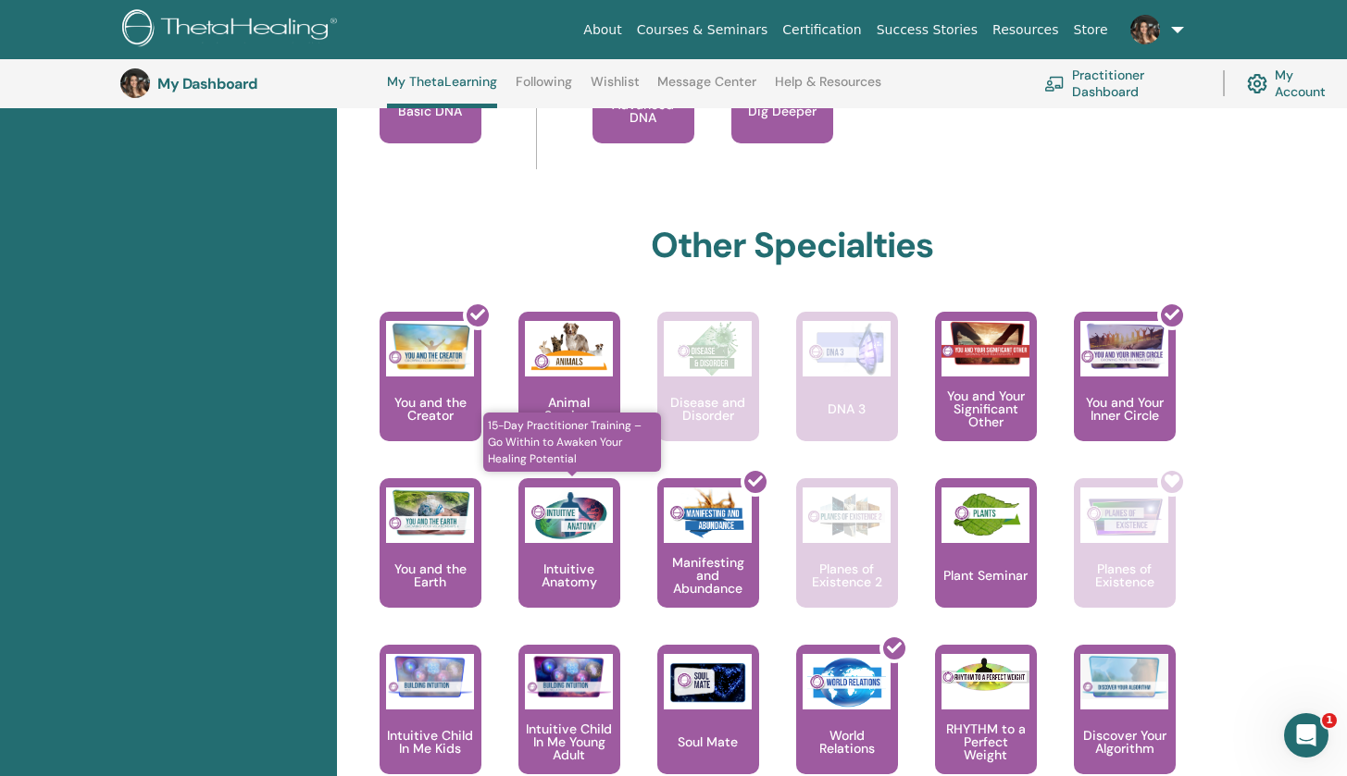
scroll to position [914, 0]
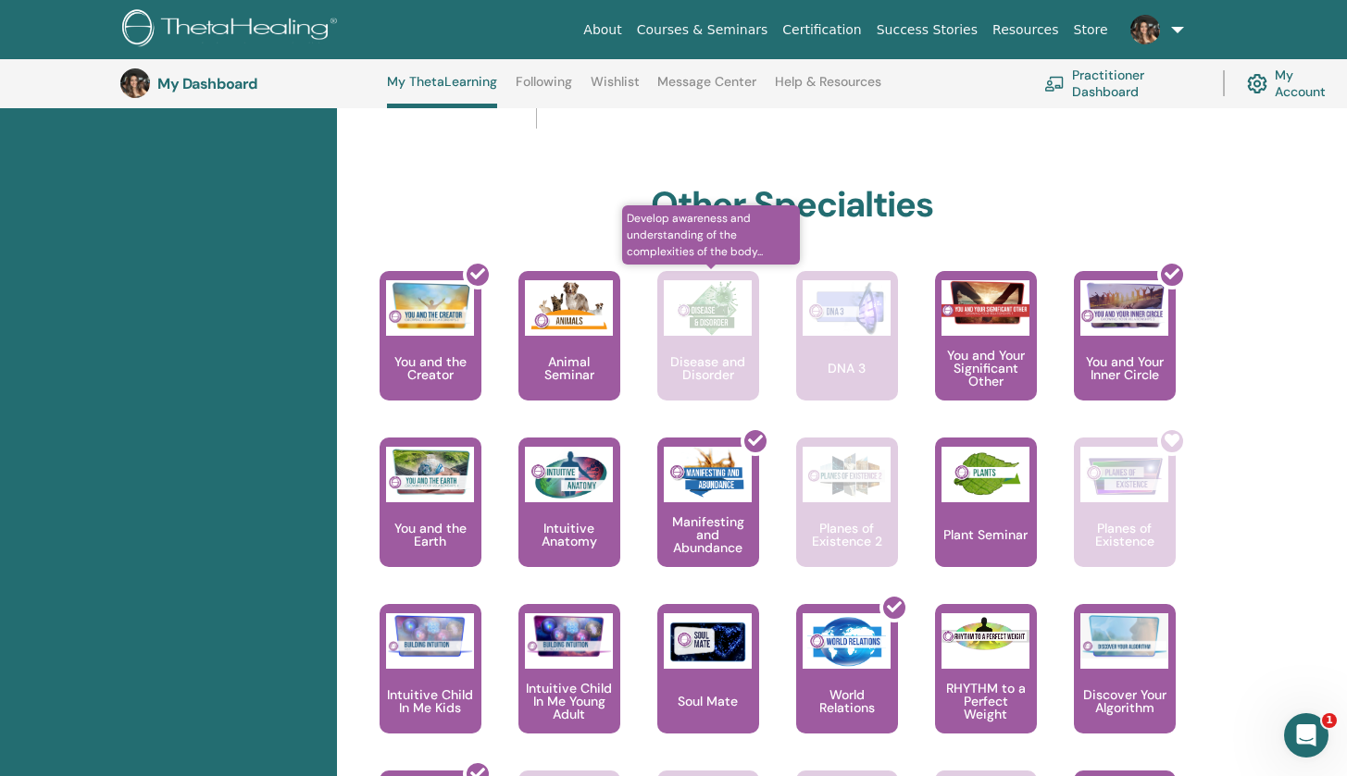
click at [751, 277] on div "Disease and Disorder" at bounding box center [708, 336] width 102 height 130
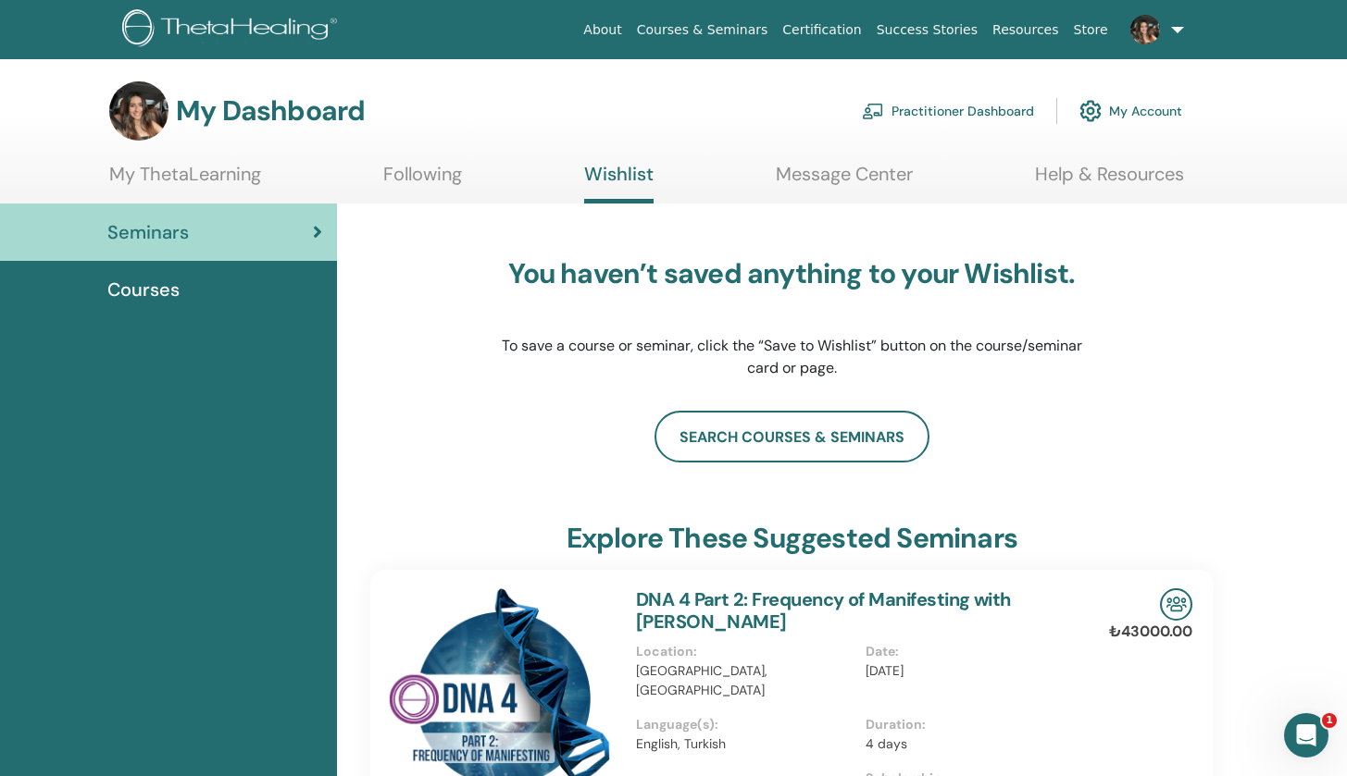
click at [204, 292] on div "Courses" at bounding box center [168, 290] width 307 height 28
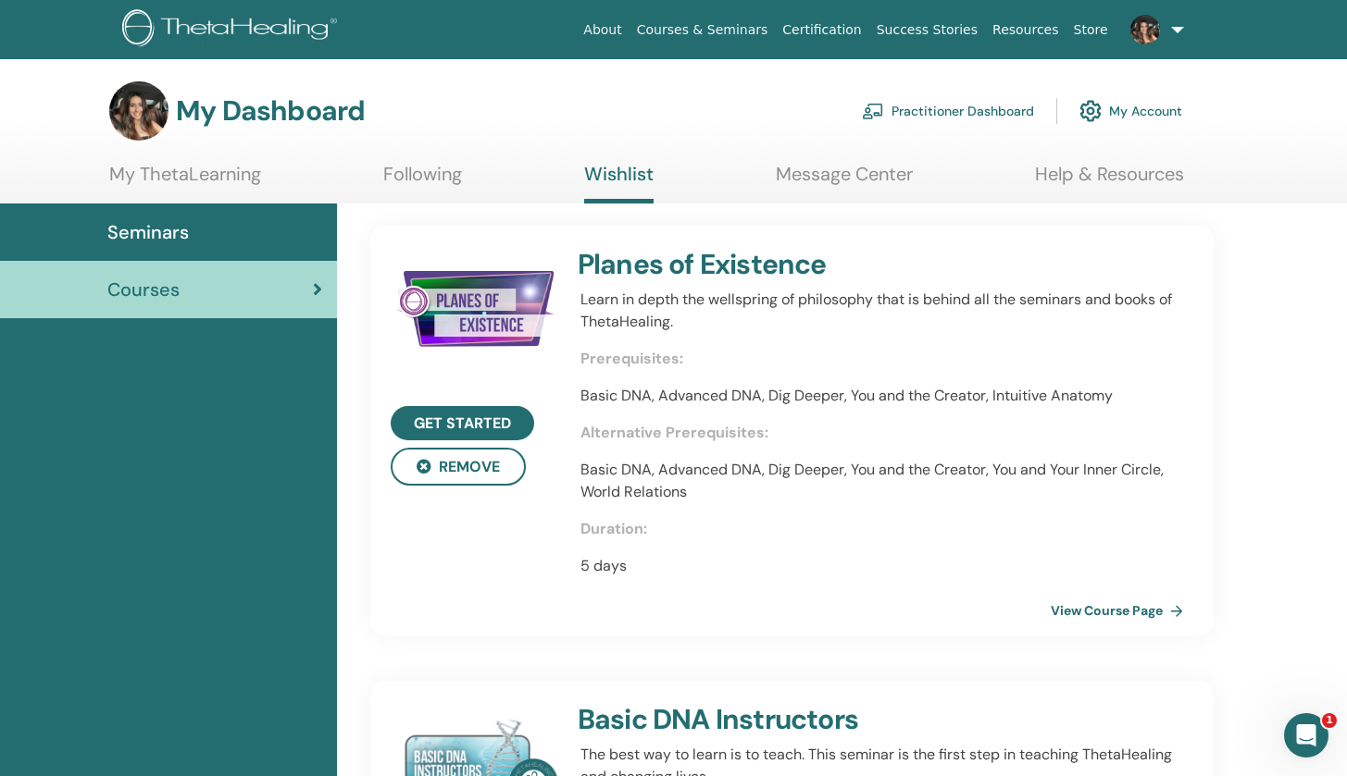
click at [198, 178] on link "My ThetaLearning" at bounding box center [185, 181] width 152 height 36
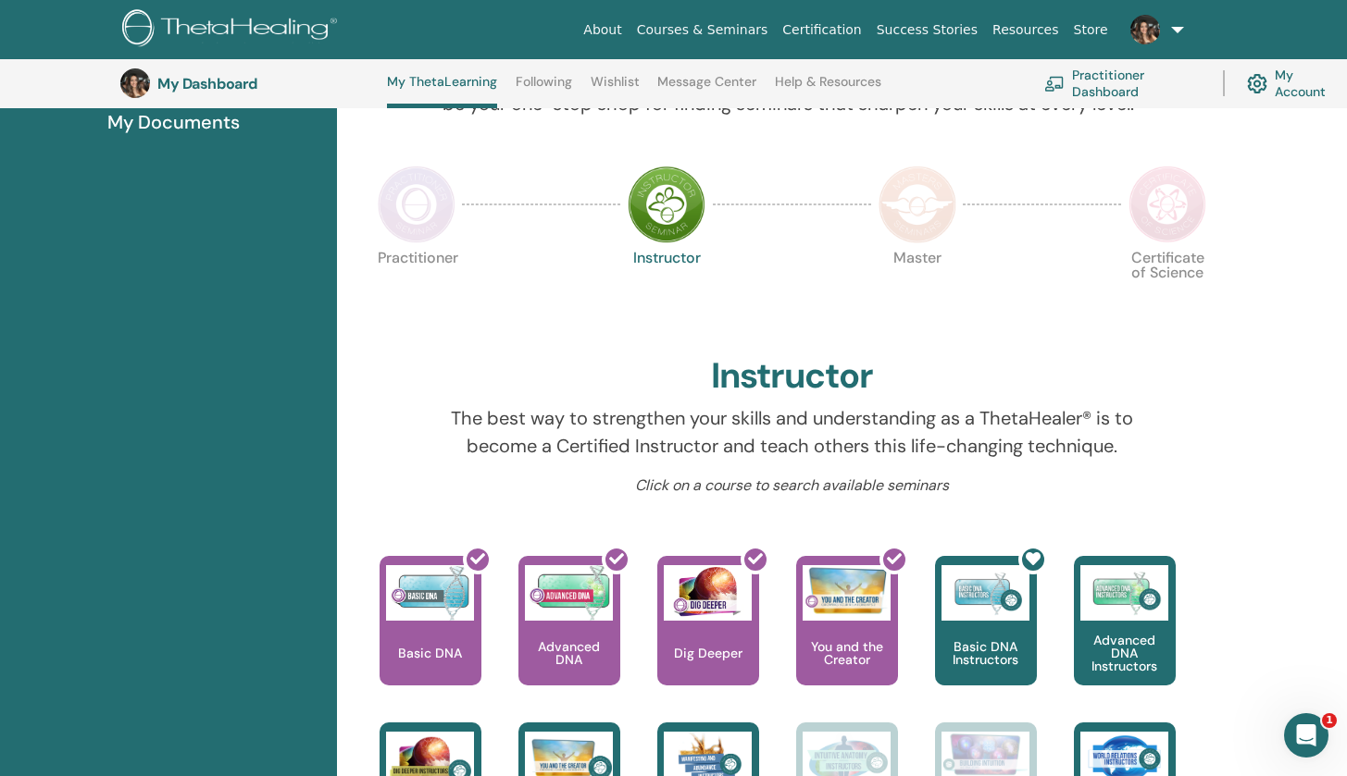
scroll to position [267, 0]
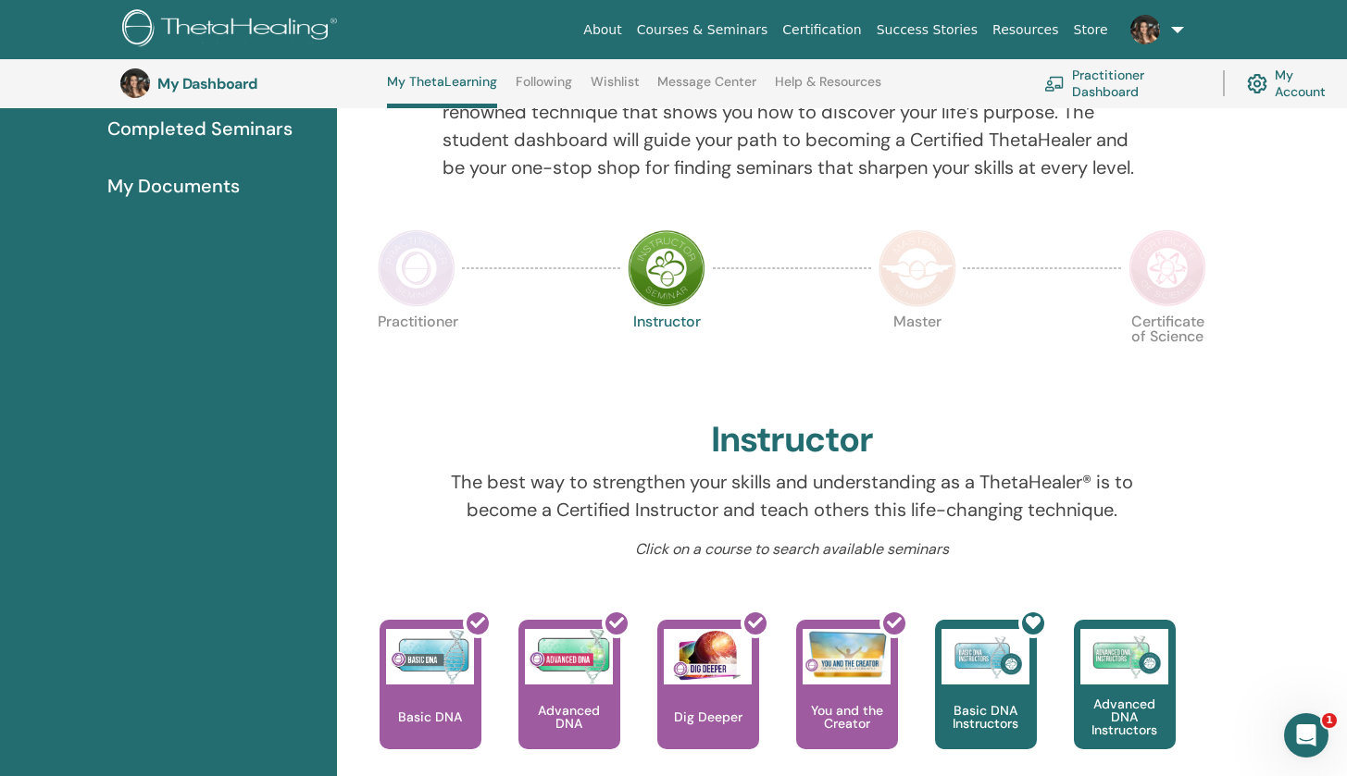
click at [924, 250] on img at bounding box center [917, 269] width 78 height 78
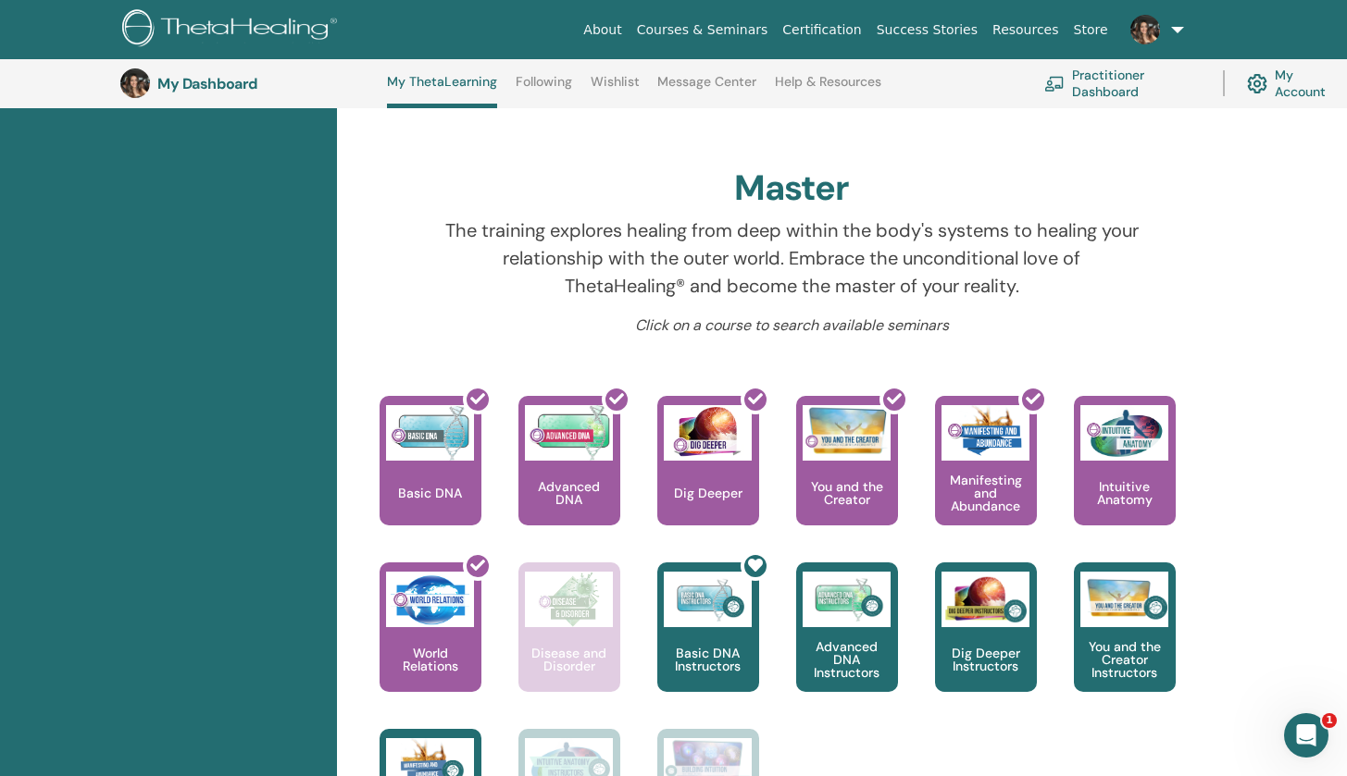
scroll to position [298, 0]
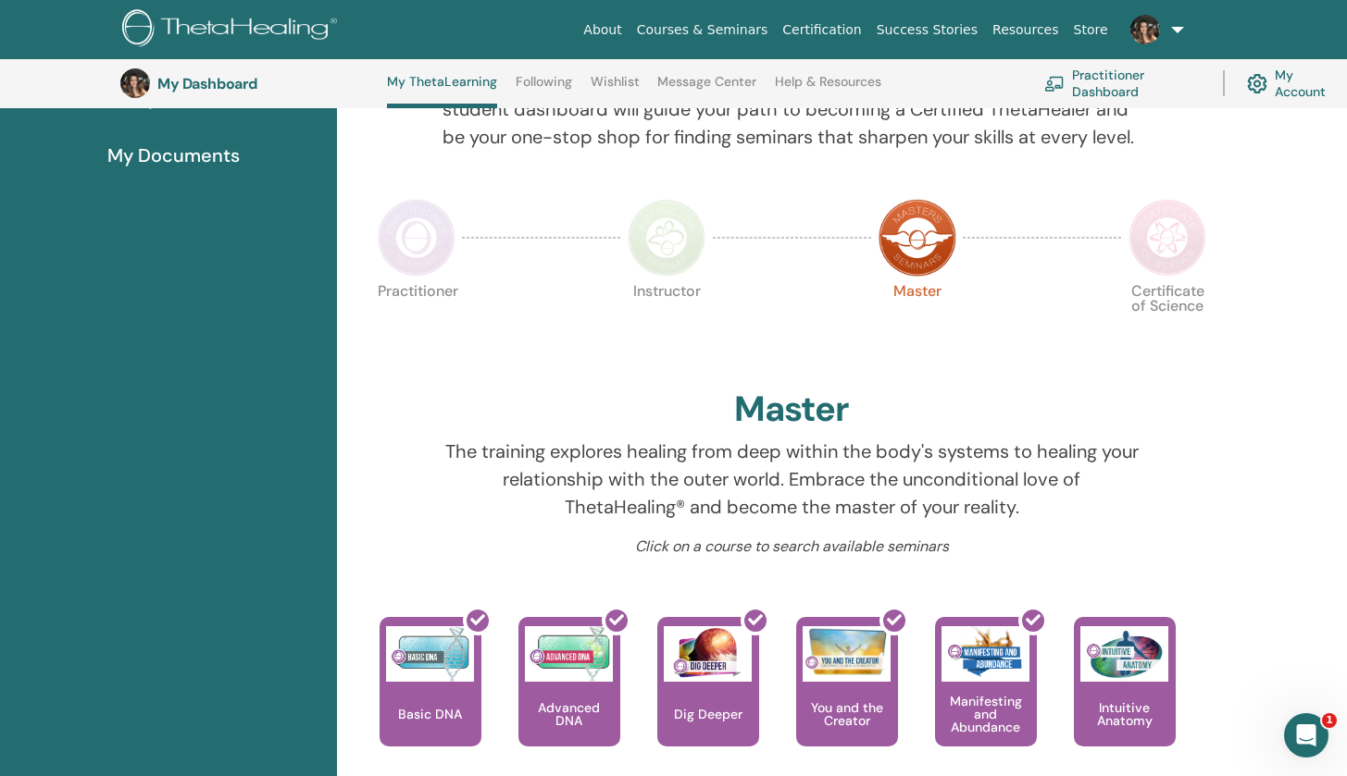
click at [1174, 212] on img at bounding box center [1167, 238] width 78 height 78
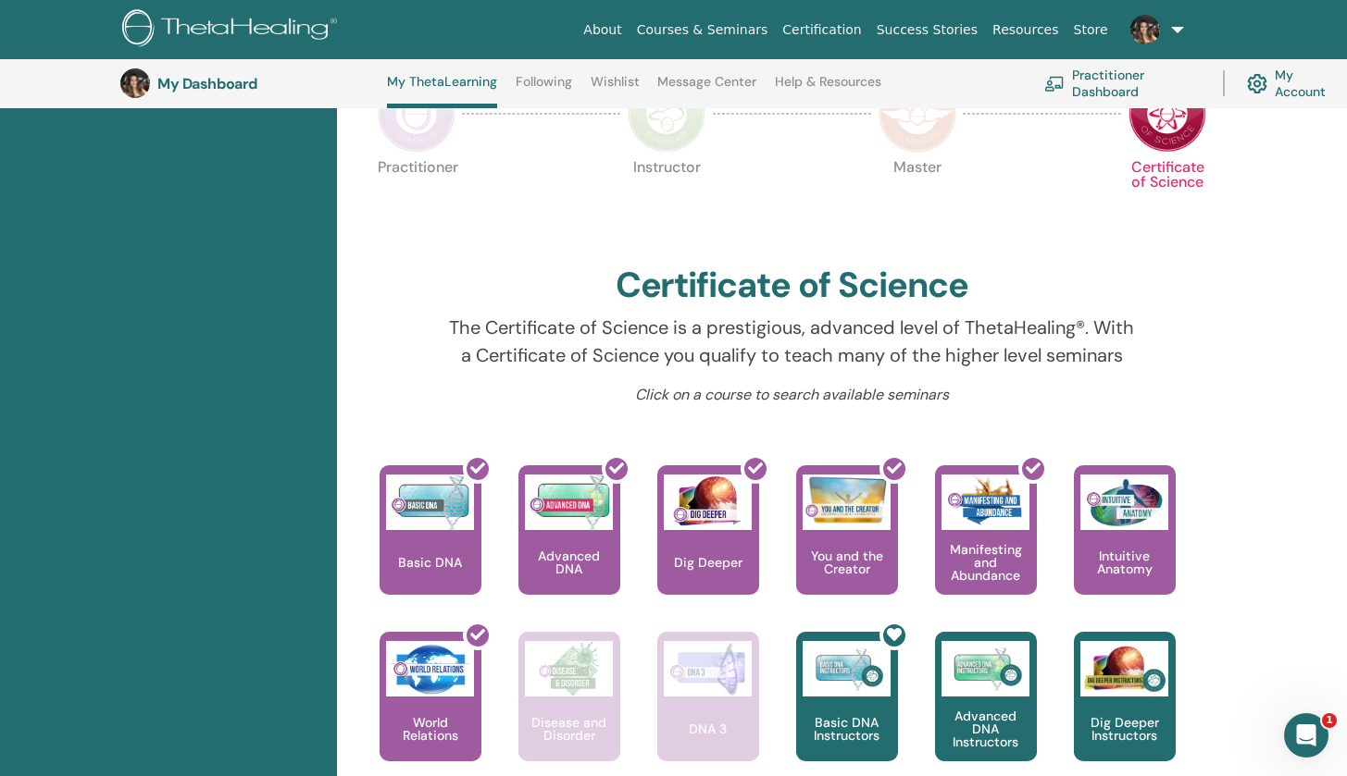
scroll to position [618, 0]
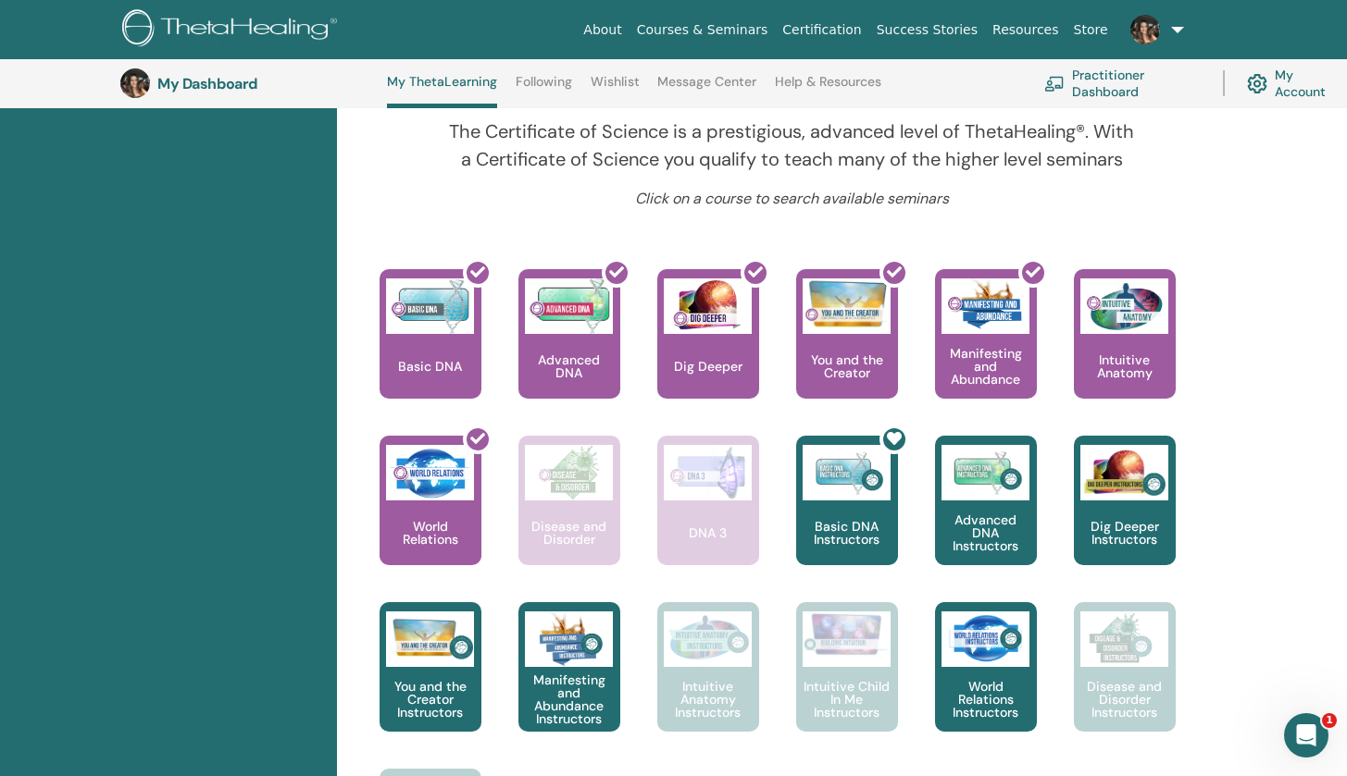
click at [618, 86] on link "Wishlist" at bounding box center [614, 89] width 49 height 30
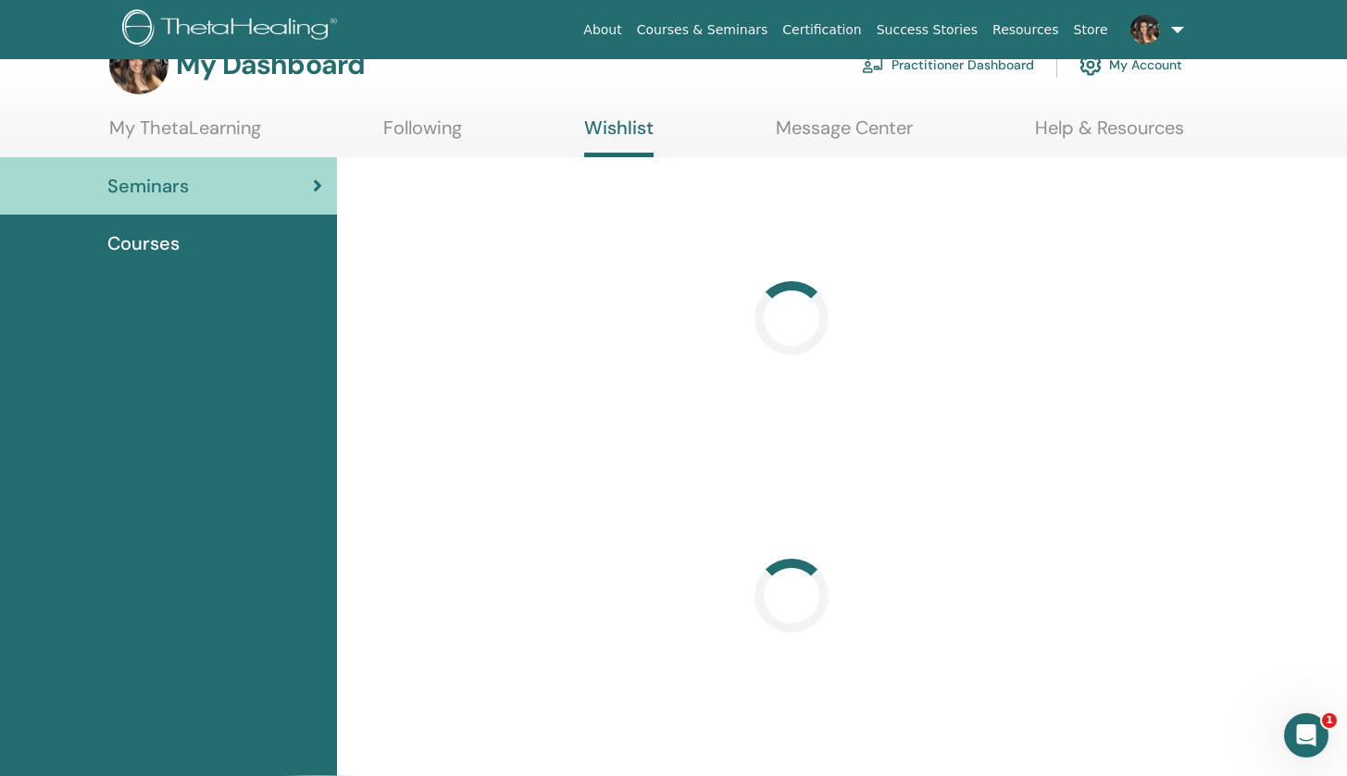
scroll to position [48, 0]
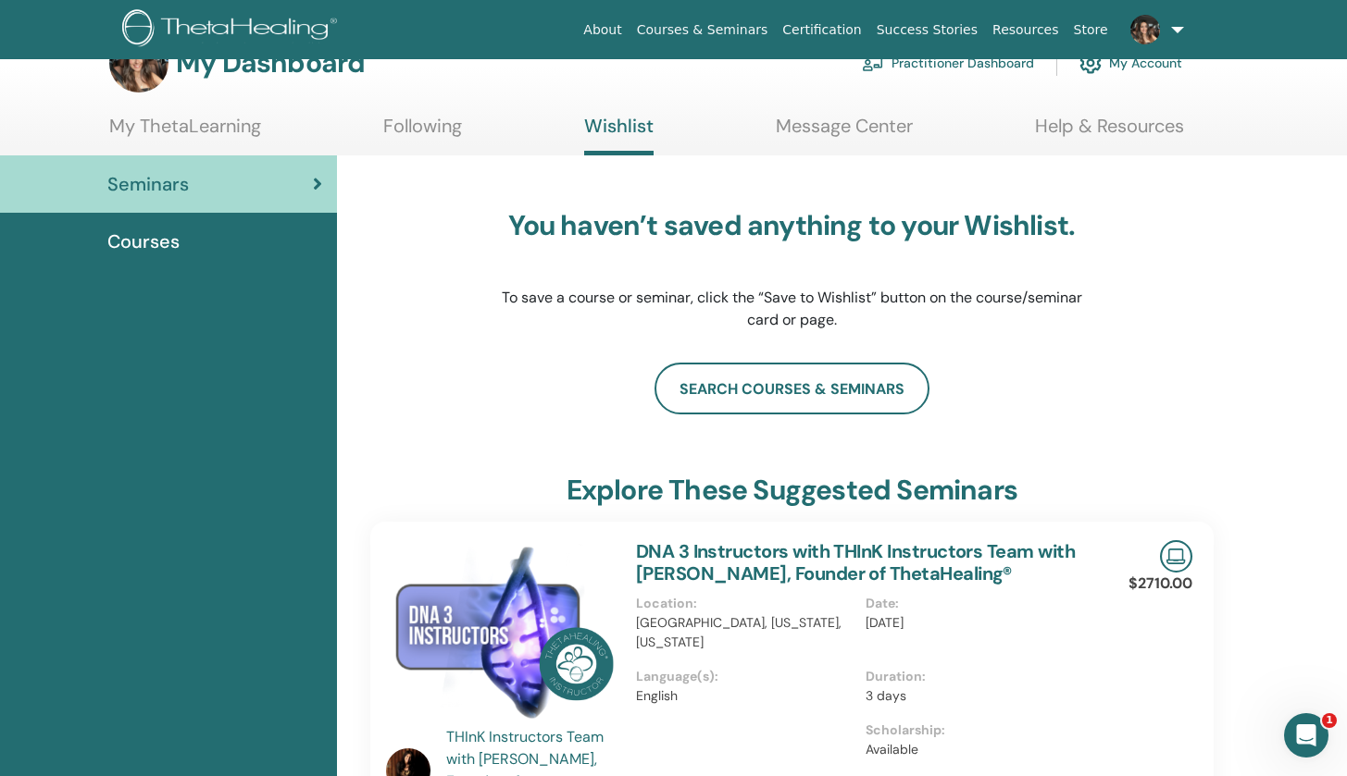
click at [236, 258] on link "Courses" at bounding box center [168, 241] width 337 height 57
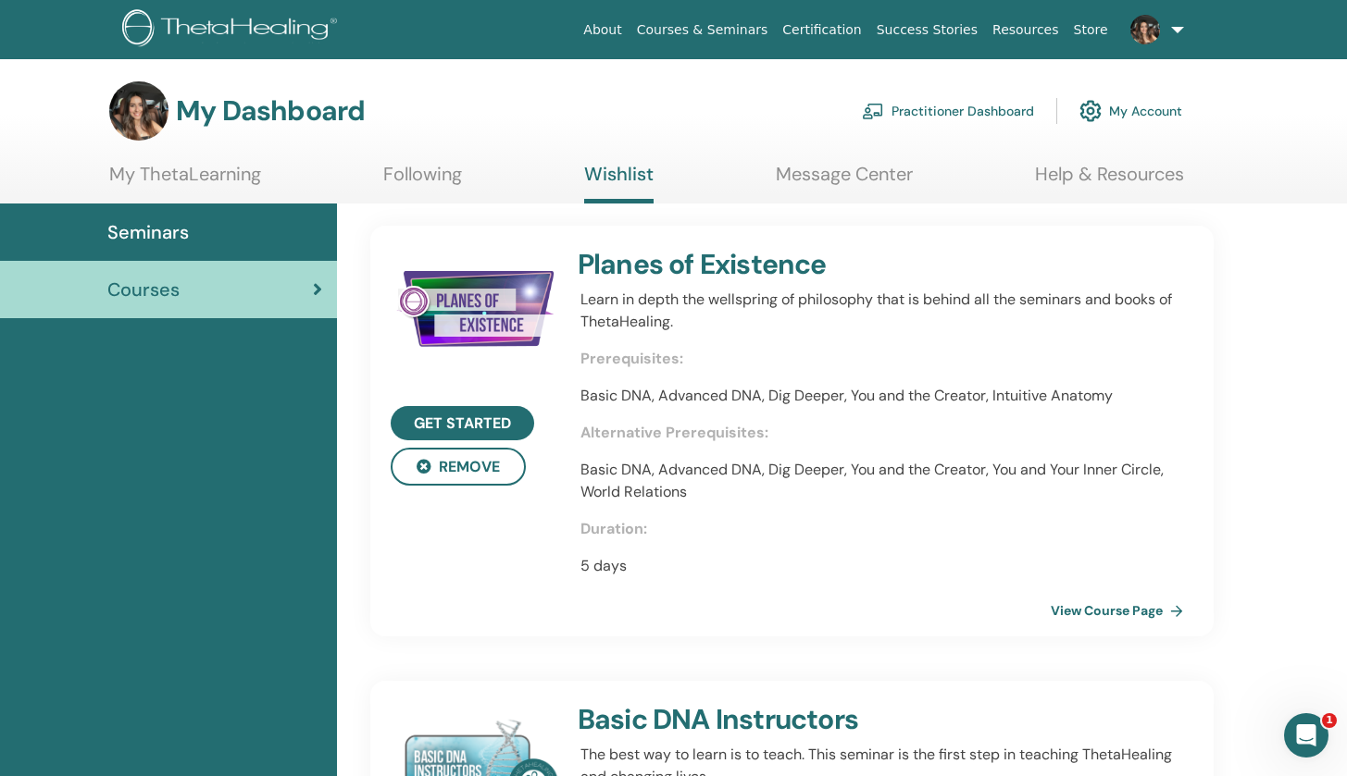
click at [740, 31] on link "Courses & Seminars" at bounding box center [702, 30] width 146 height 34
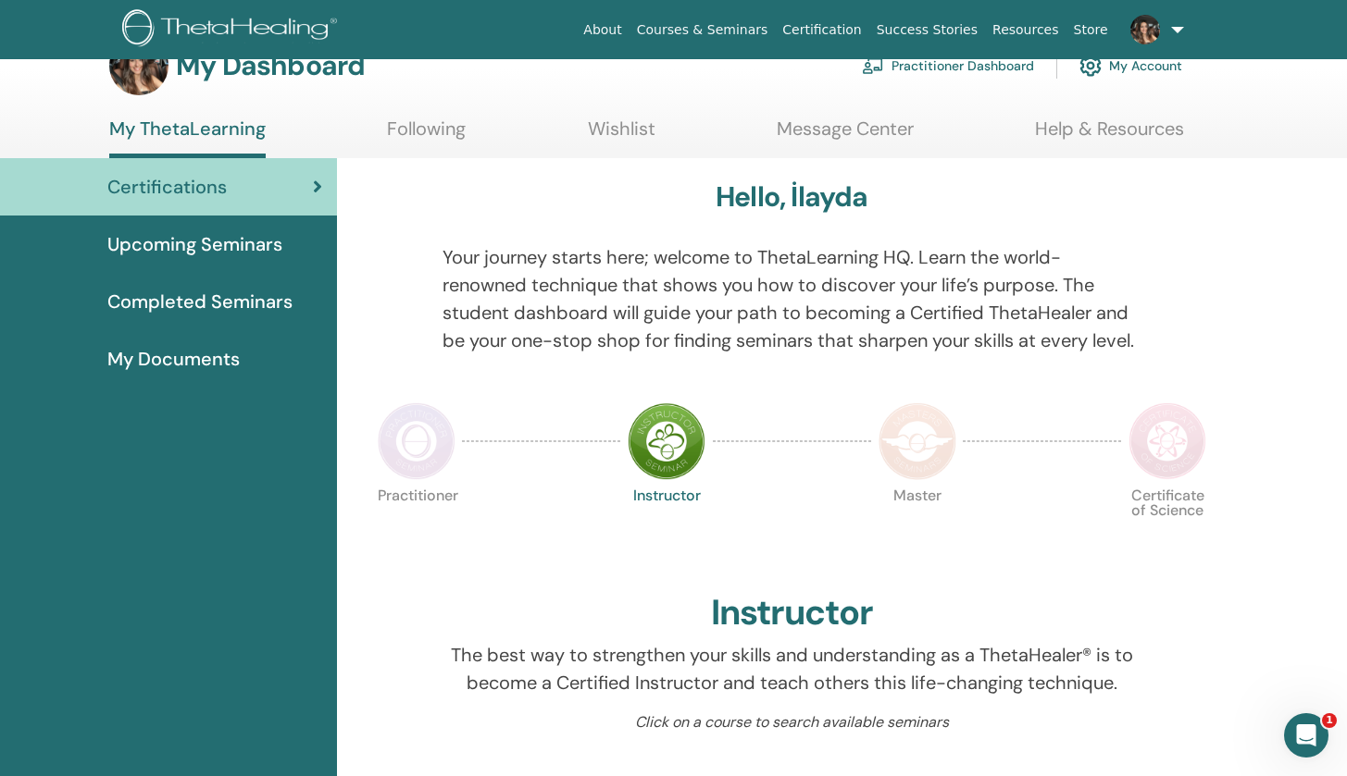
scroll to position [46, 0]
click at [239, 245] on span "Upcoming Seminars" at bounding box center [194, 244] width 175 height 28
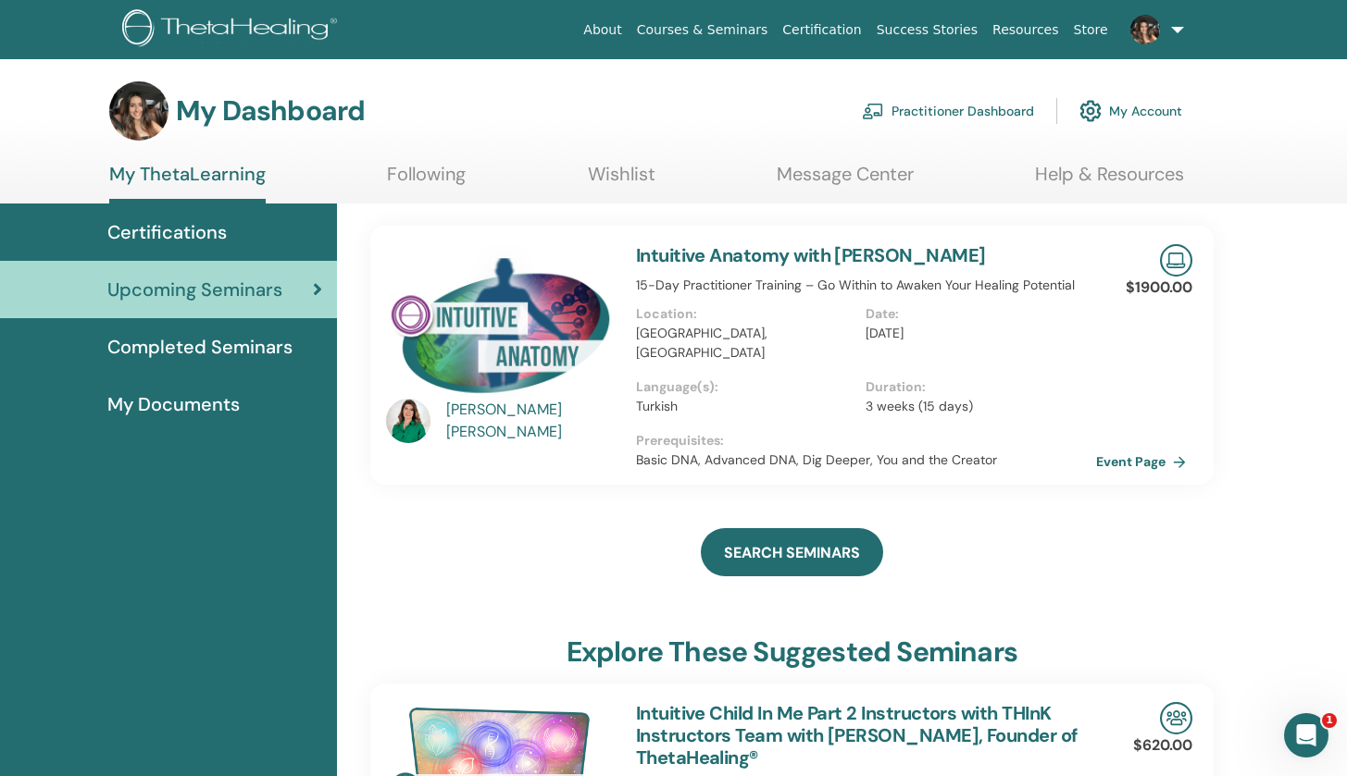
click at [244, 349] on span "Completed Seminars" at bounding box center [199, 347] width 185 height 28
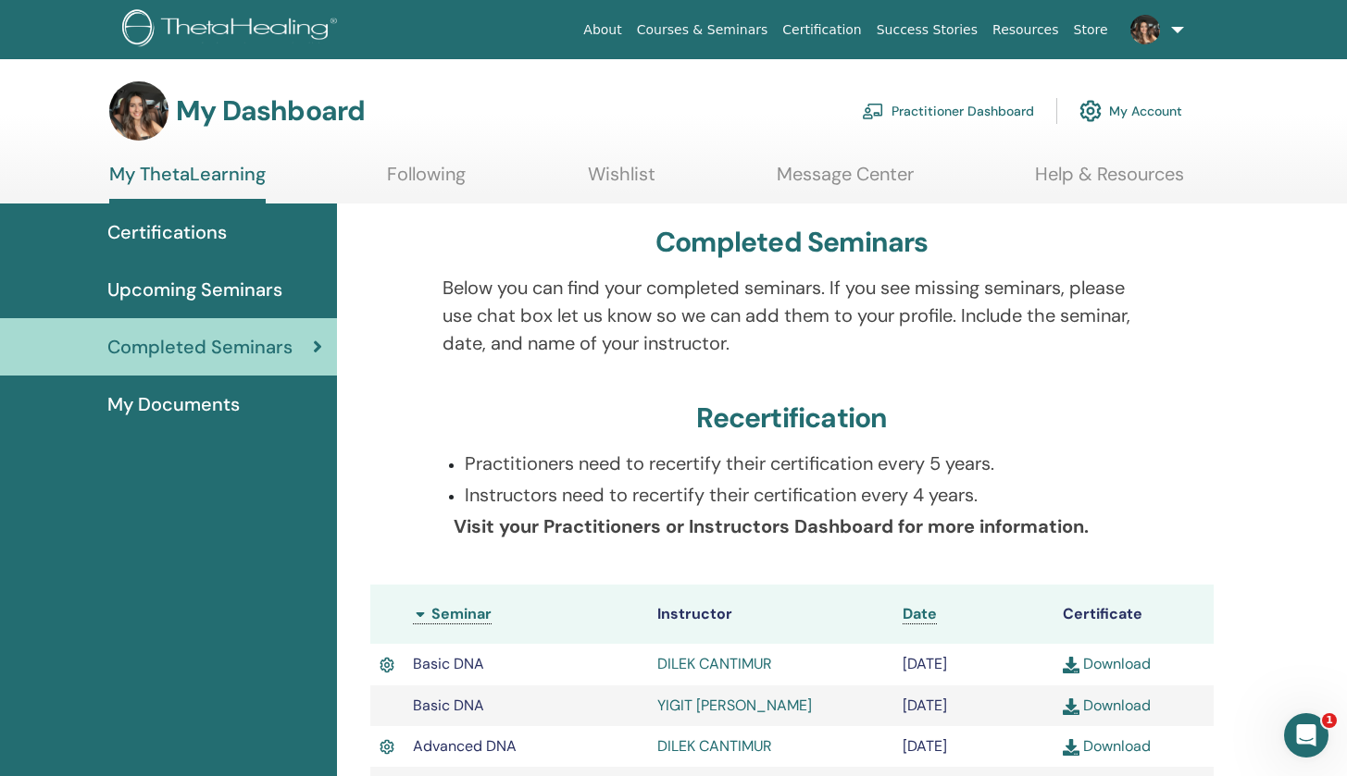
click at [985, 112] on link "Practitioner Dashboard" at bounding box center [948, 111] width 172 height 41
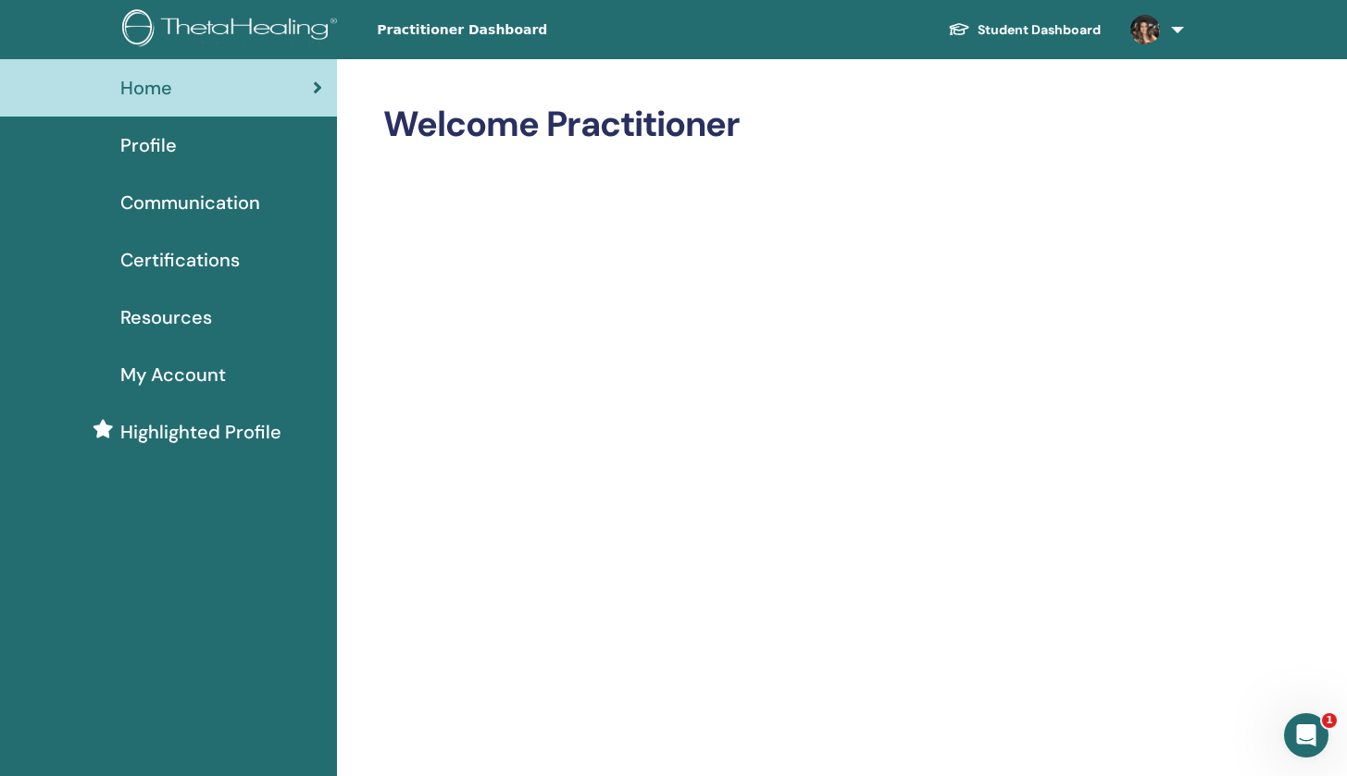
click at [1011, 30] on link "Student Dashboard" at bounding box center [1024, 30] width 182 height 34
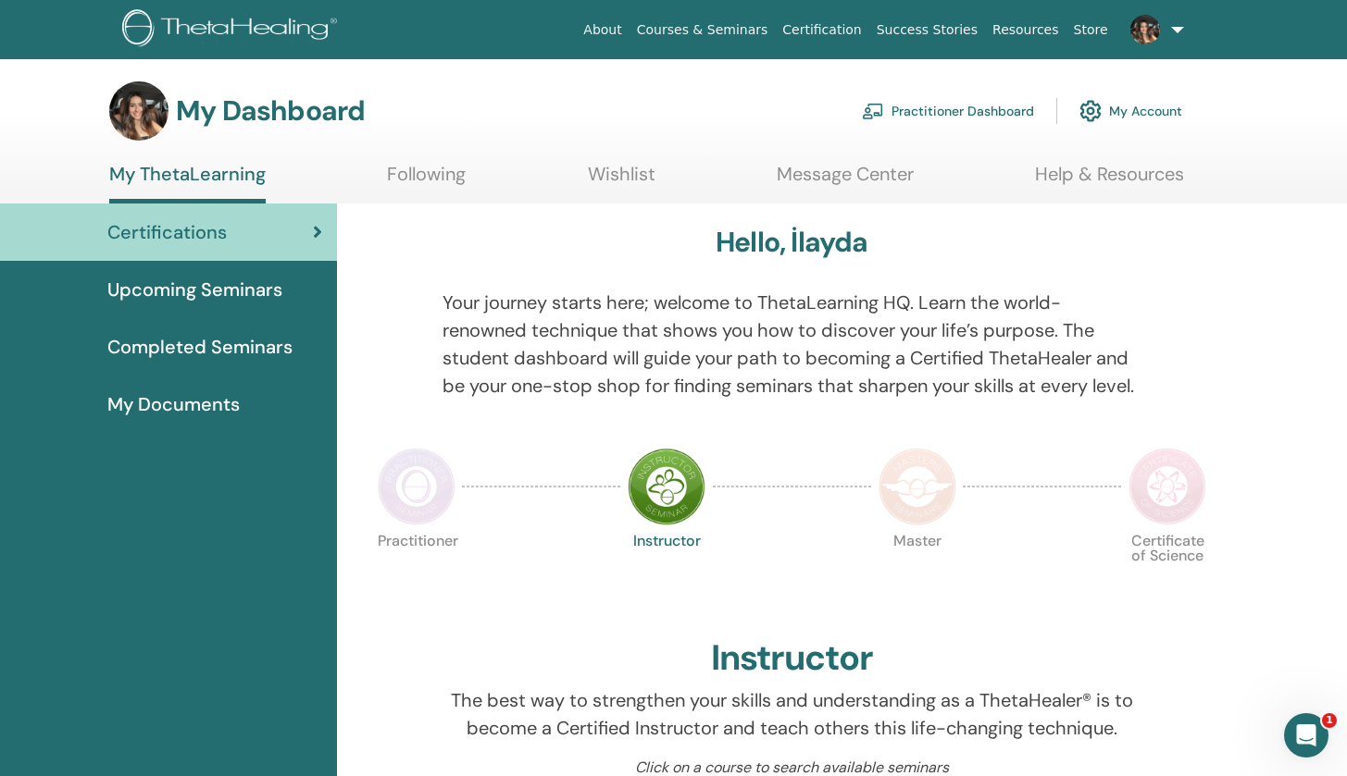
click at [428, 183] on link "Following" at bounding box center [426, 181] width 79 height 36
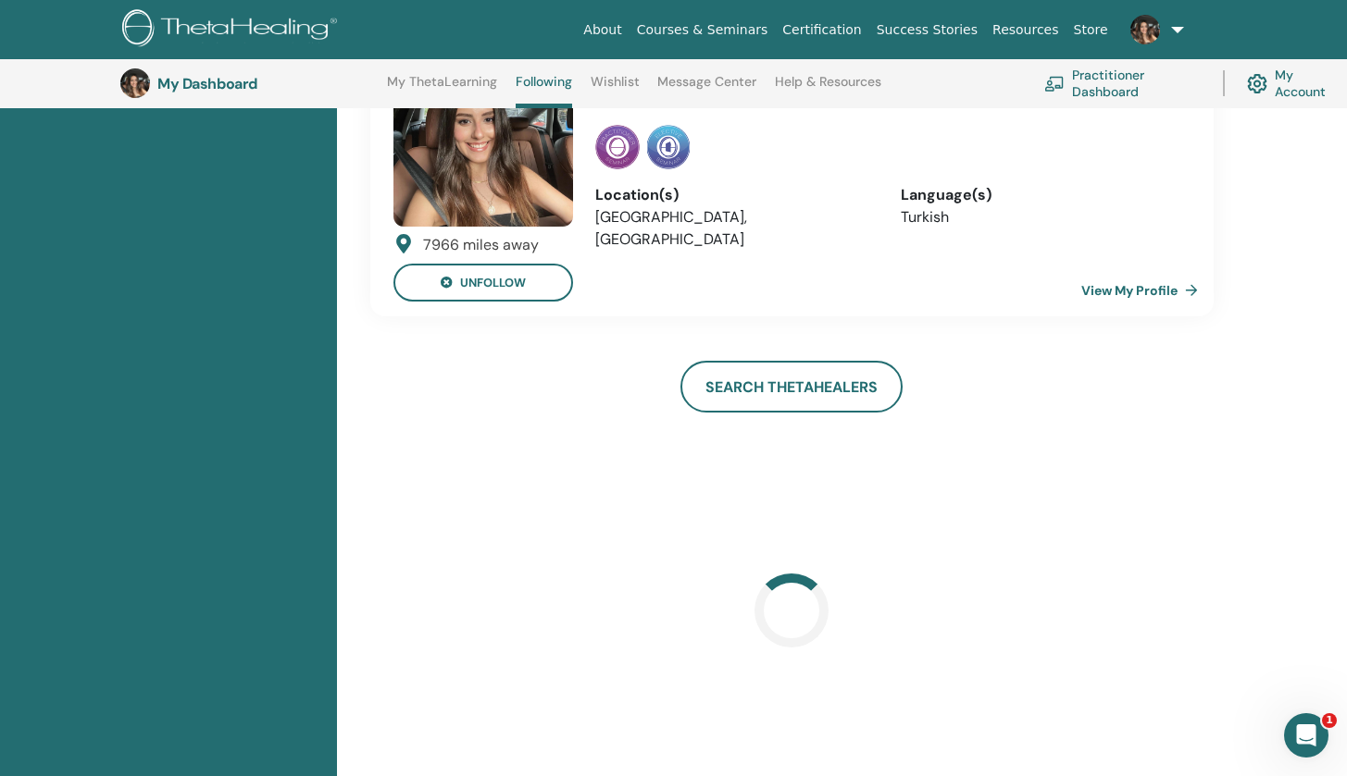
scroll to position [1545, 0]
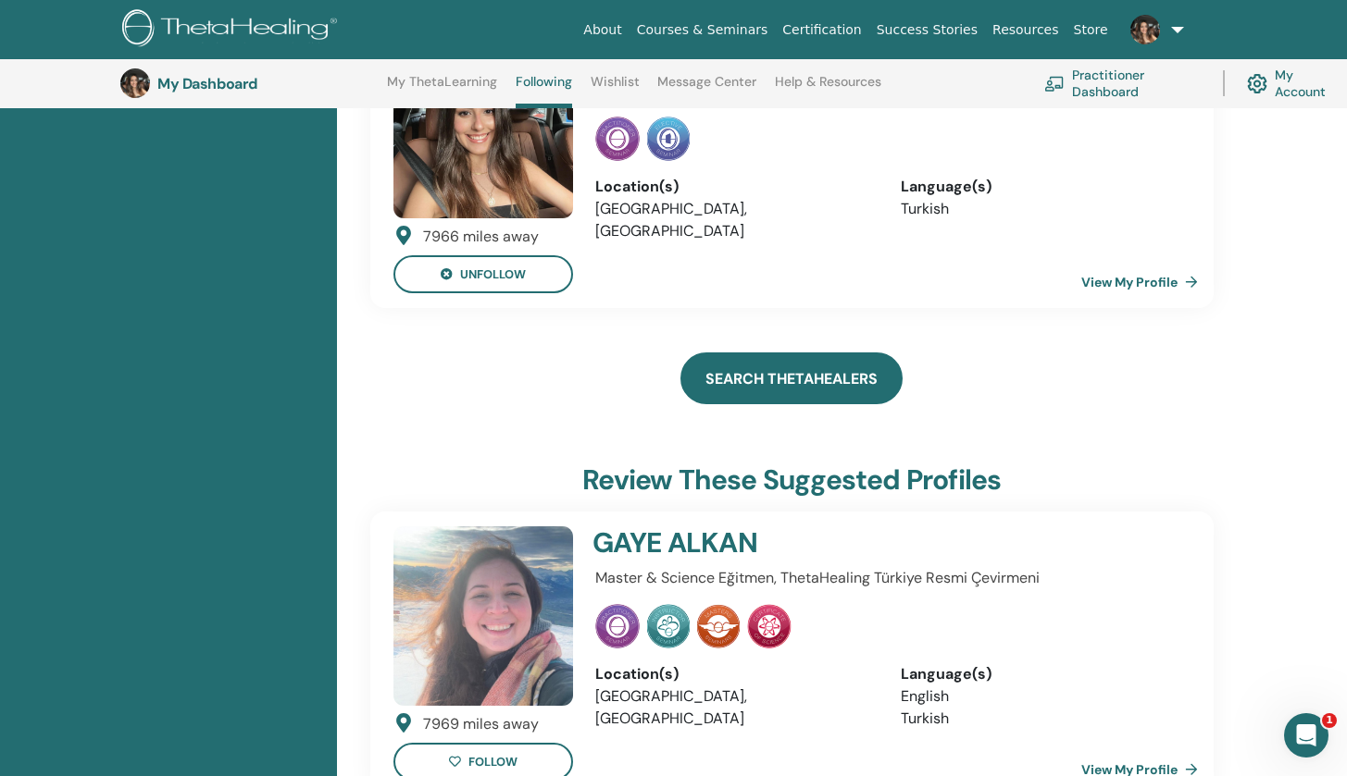
click at [736, 353] on link "Search ThetaHealers" at bounding box center [791, 379] width 222 height 52
click at [505, 548] on img at bounding box center [483, 617] width 180 height 180
click at [476, 565] on img at bounding box center [483, 617] width 180 height 180
click at [1110, 751] on link "View My Profile" at bounding box center [1143, 769] width 124 height 37
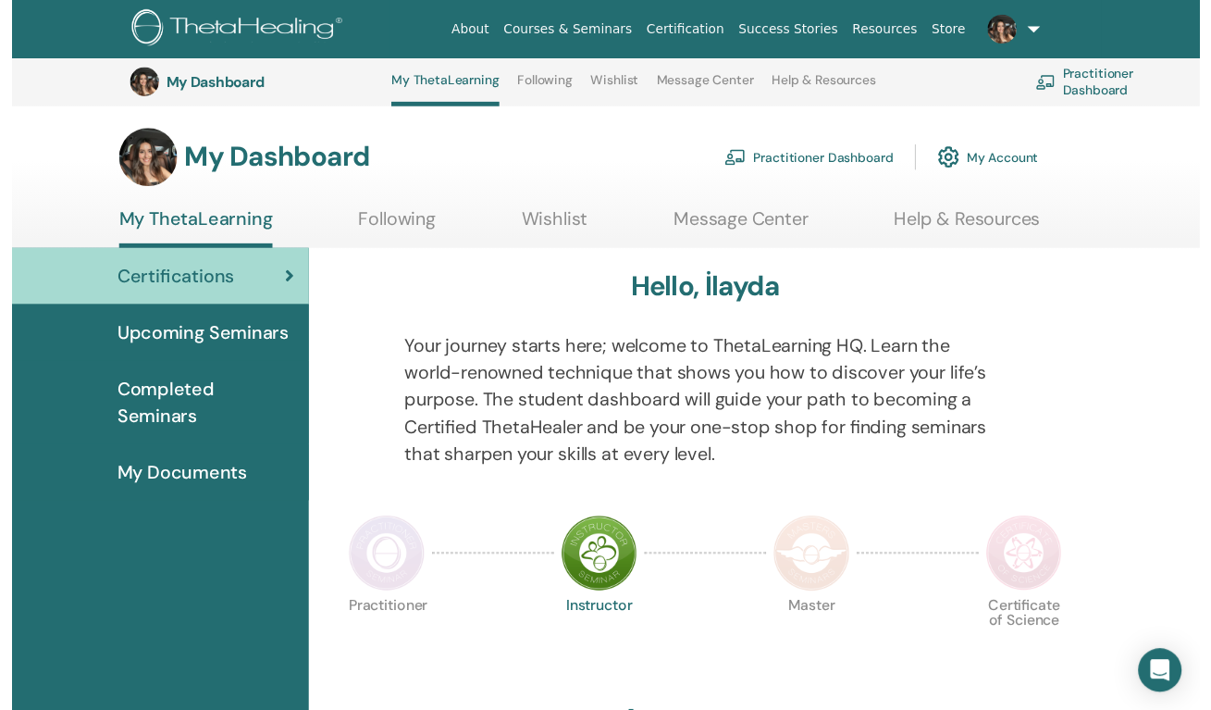
scroll to position [330, 0]
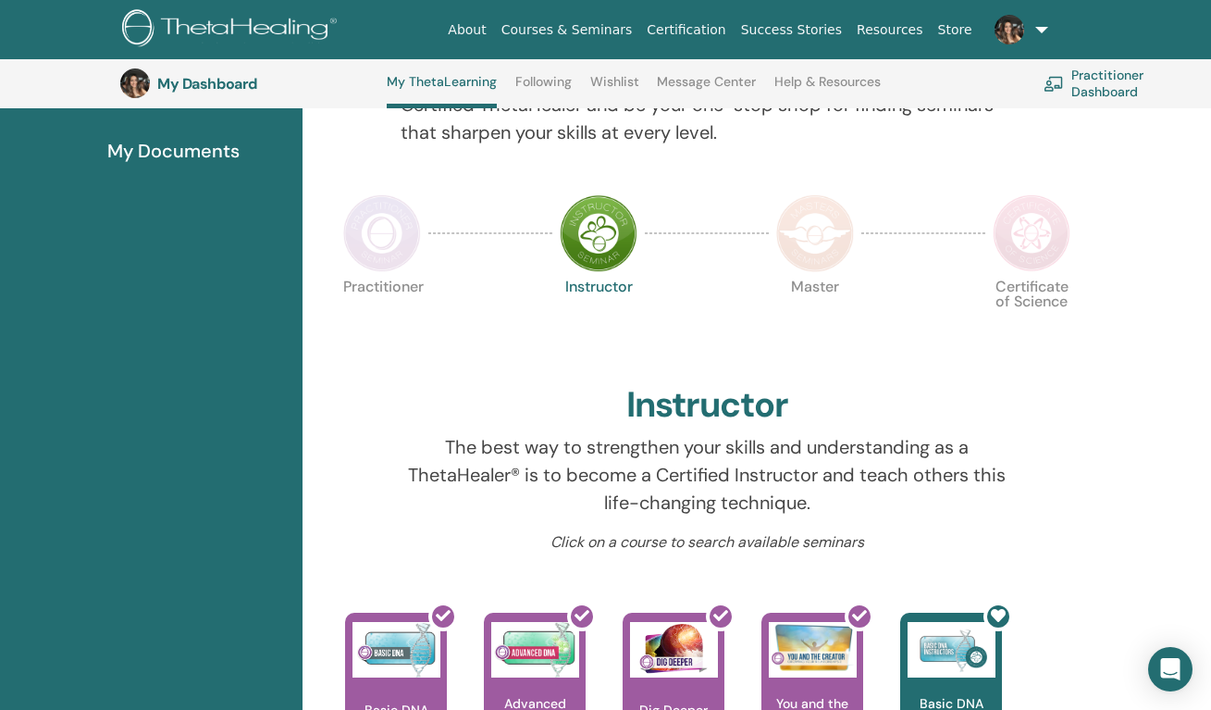
click at [1029, 223] on img at bounding box center [1032, 233] width 78 height 78
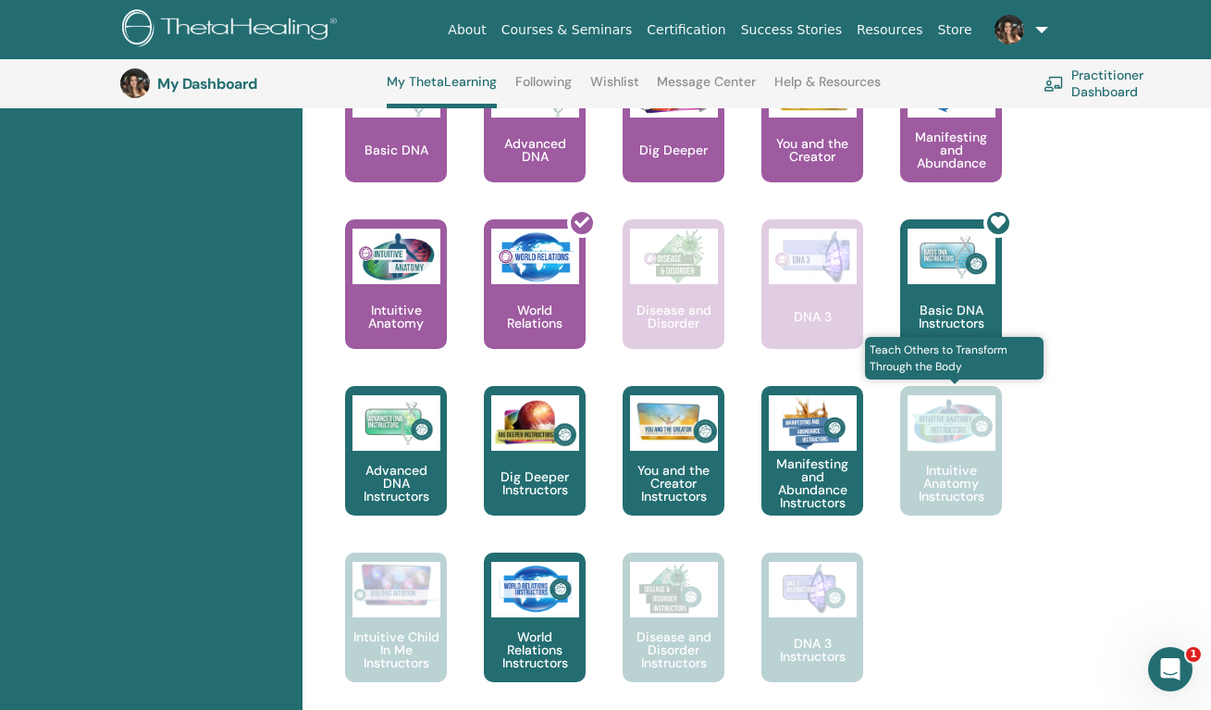
scroll to position [904, 0]
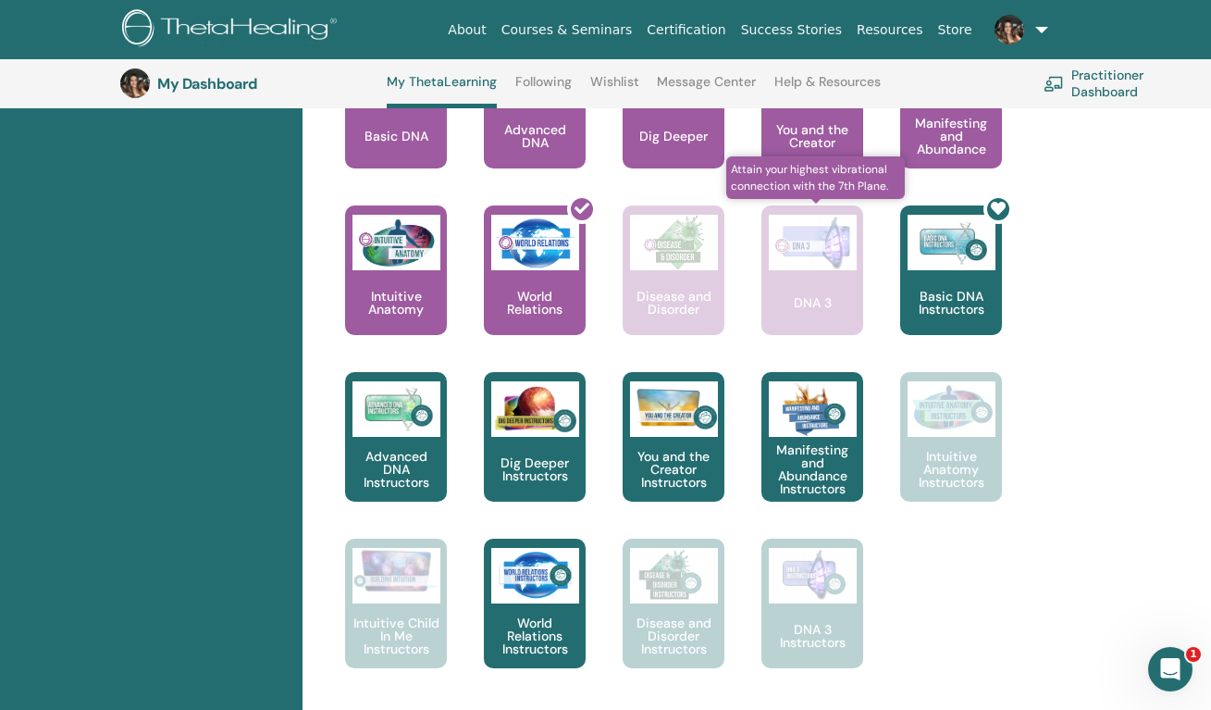
click at [786, 268] on img at bounding box center [813, 243] width 88 height 56
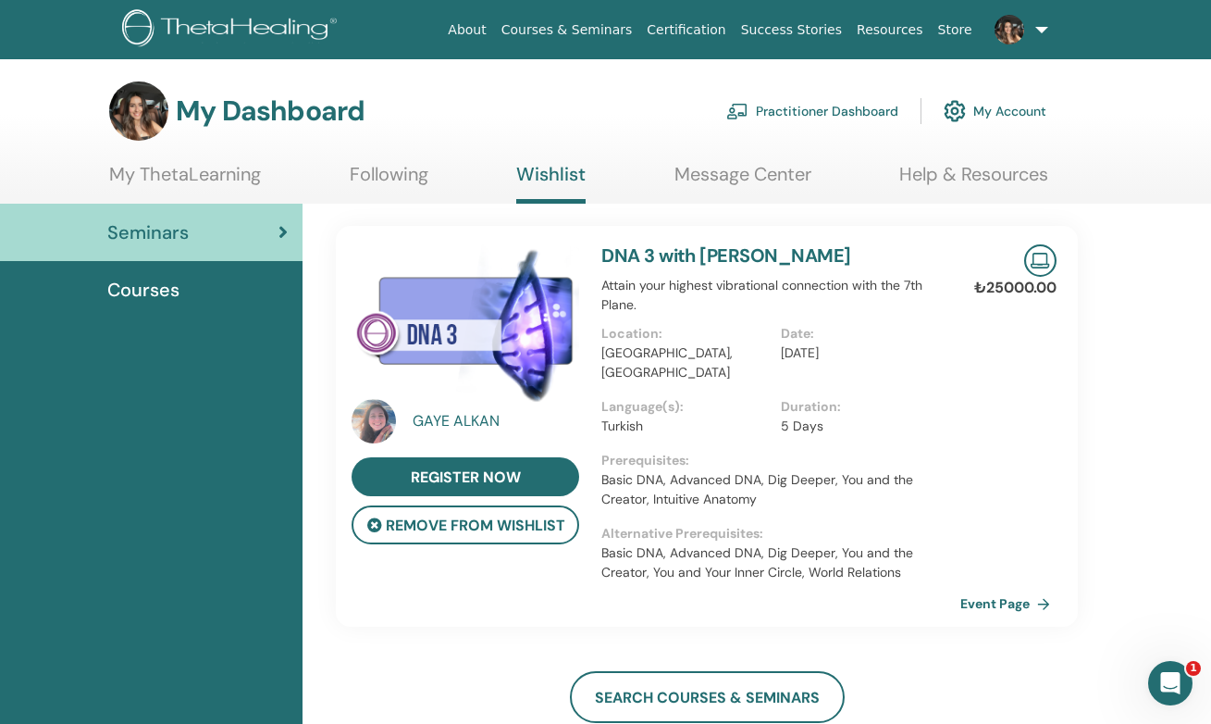
click at [247, 294] on div "Courses" at bounding box center [151, 290] width 273 height 28
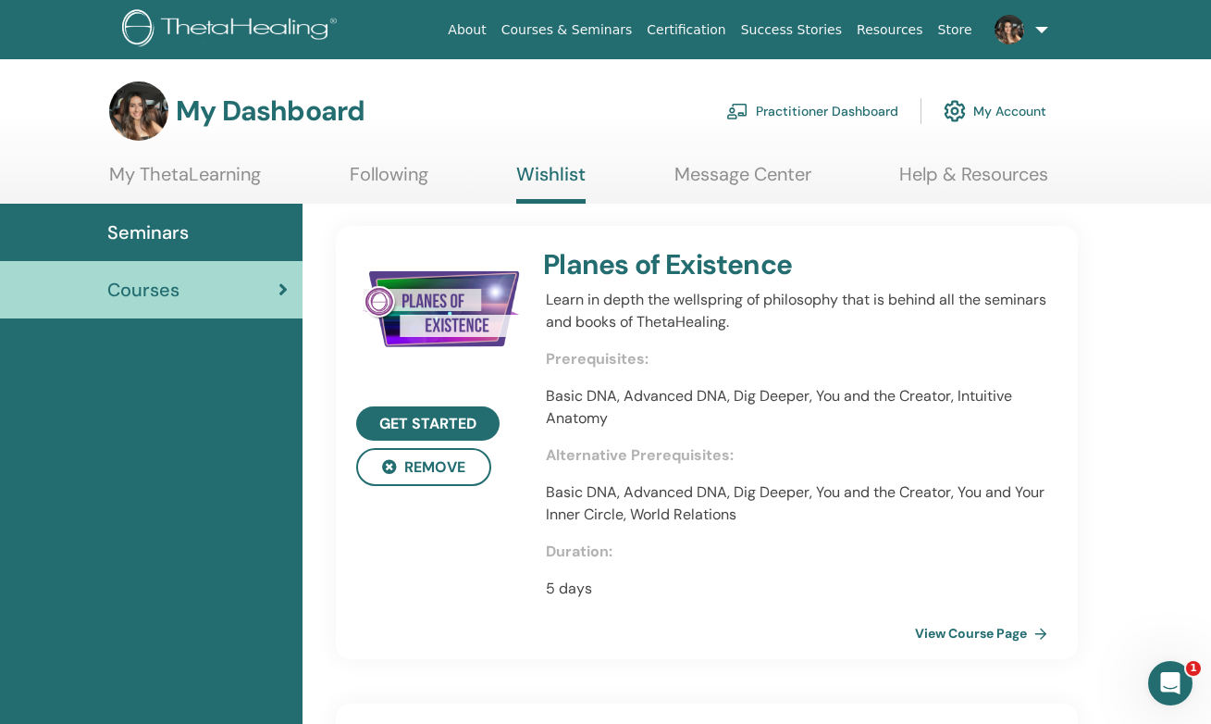
click at [606, 30] on link "Courses & Seminars" at bounding box center [567, 30] width 146 height 34
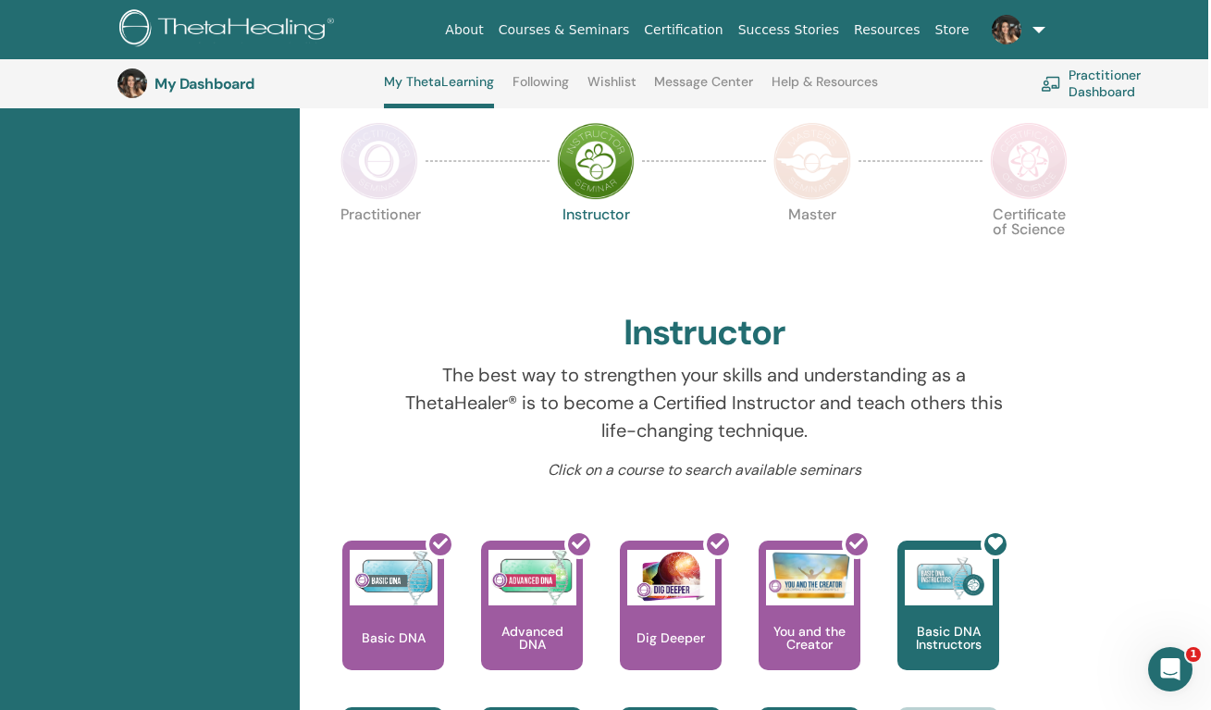
scroll to position [244, 3]
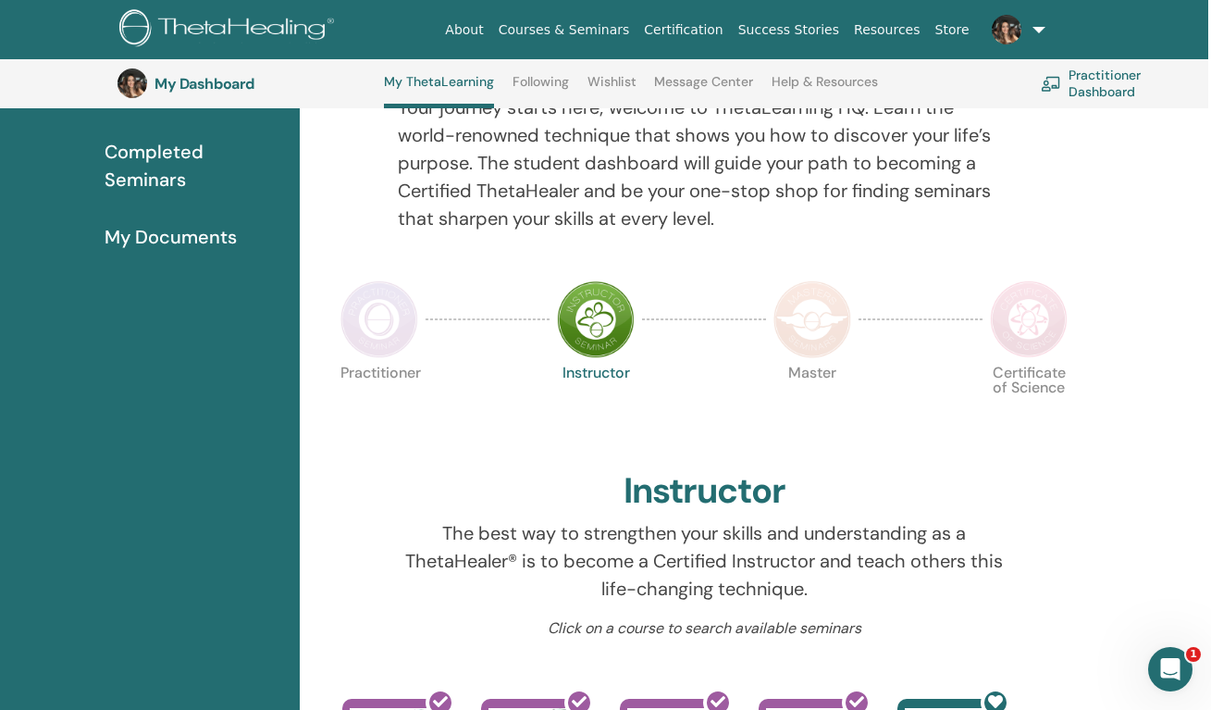
click at [825, 311] on img at bounding box center [813, 319] width 78 height 78
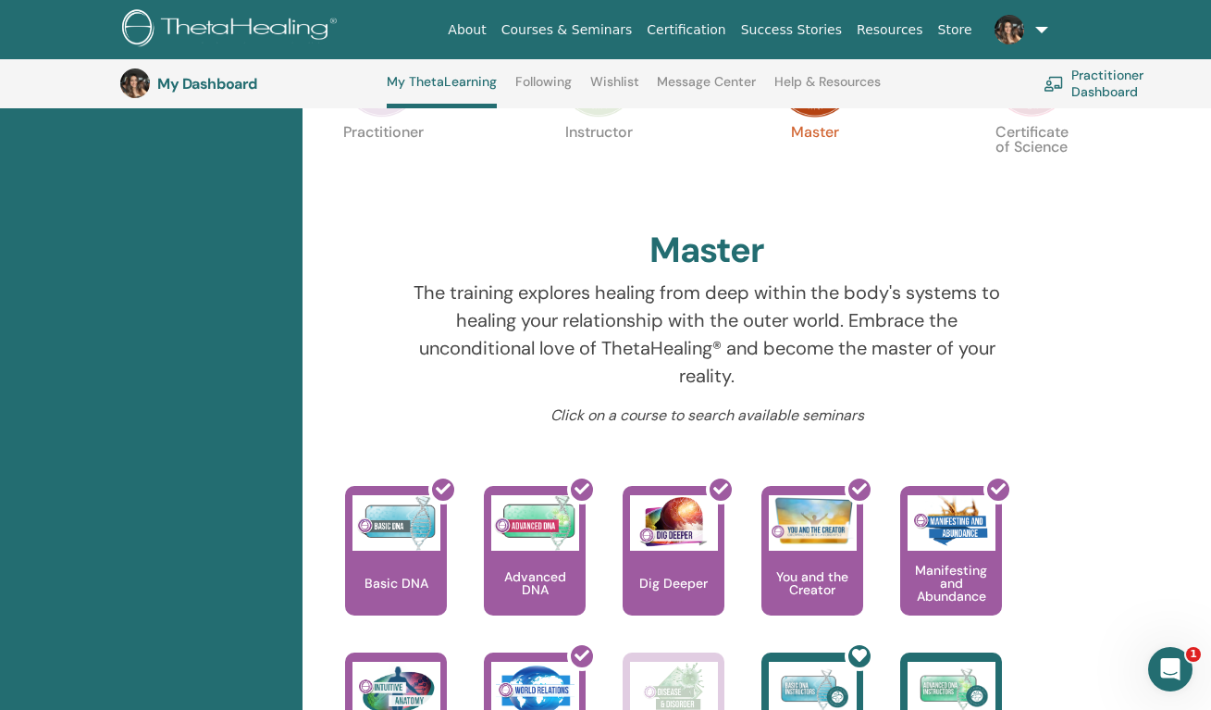
scroll to position [417, 0]
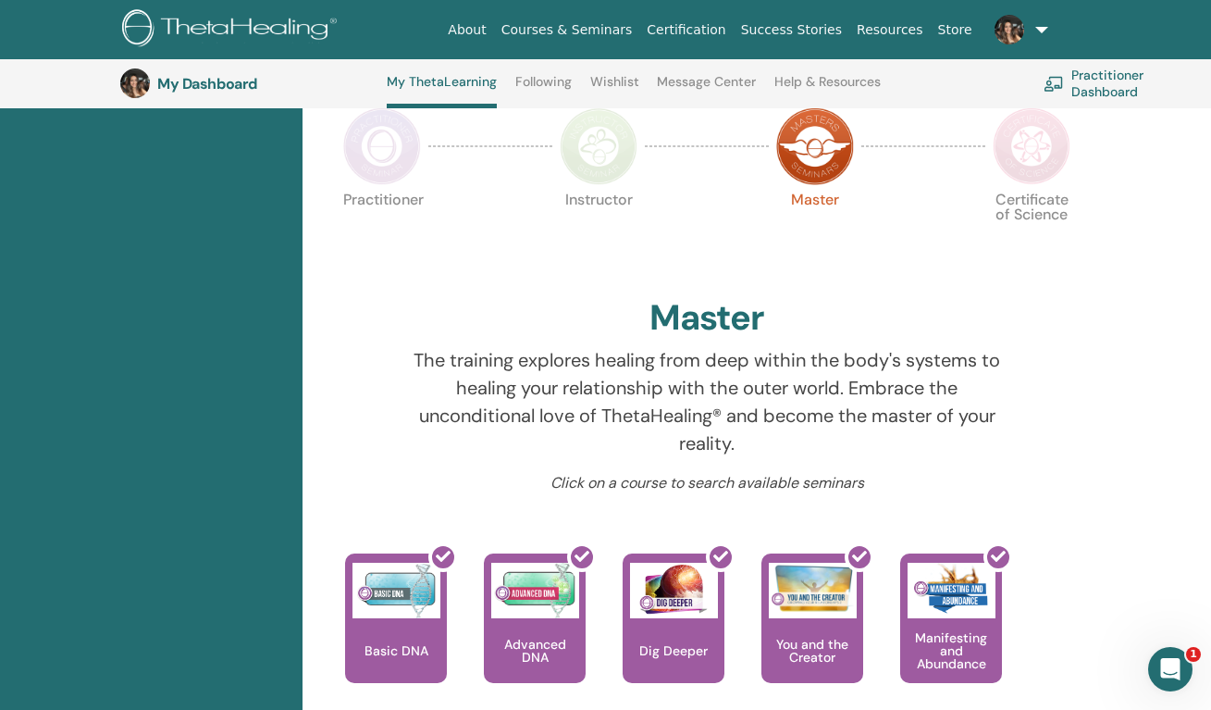
click at [1056, 144] on img at bounding box center [1032, 146] width 78 height 78
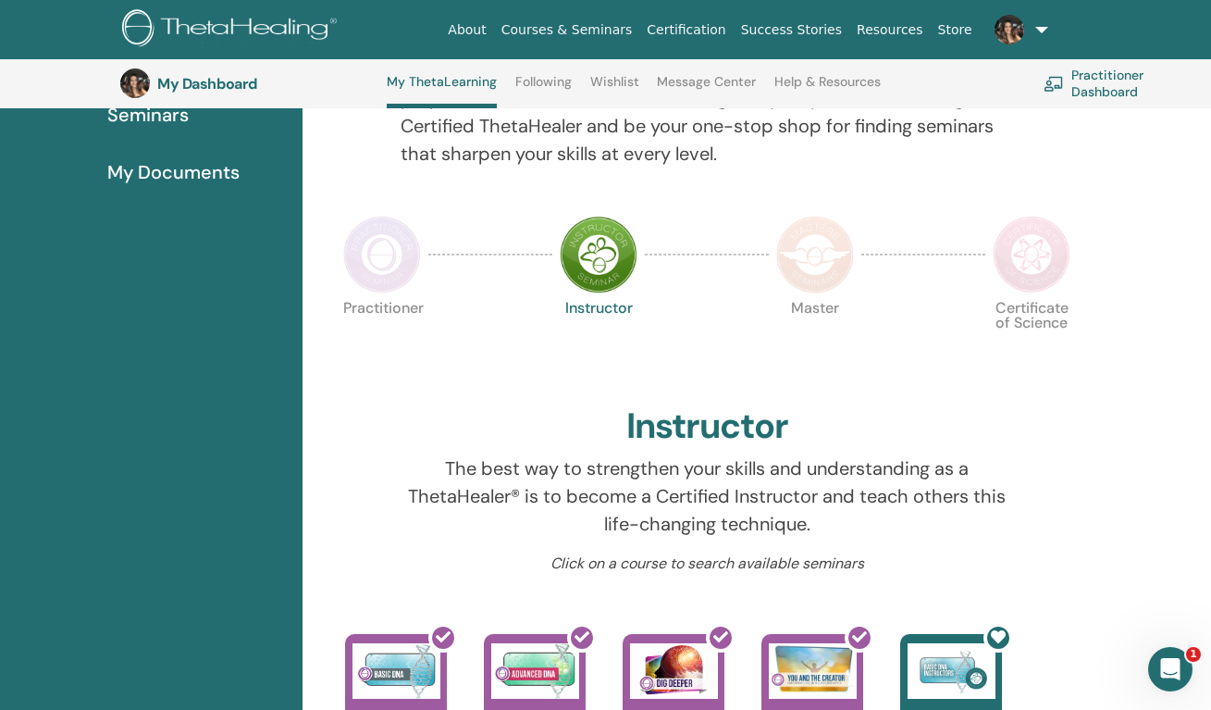
scroll to position [242, 0]
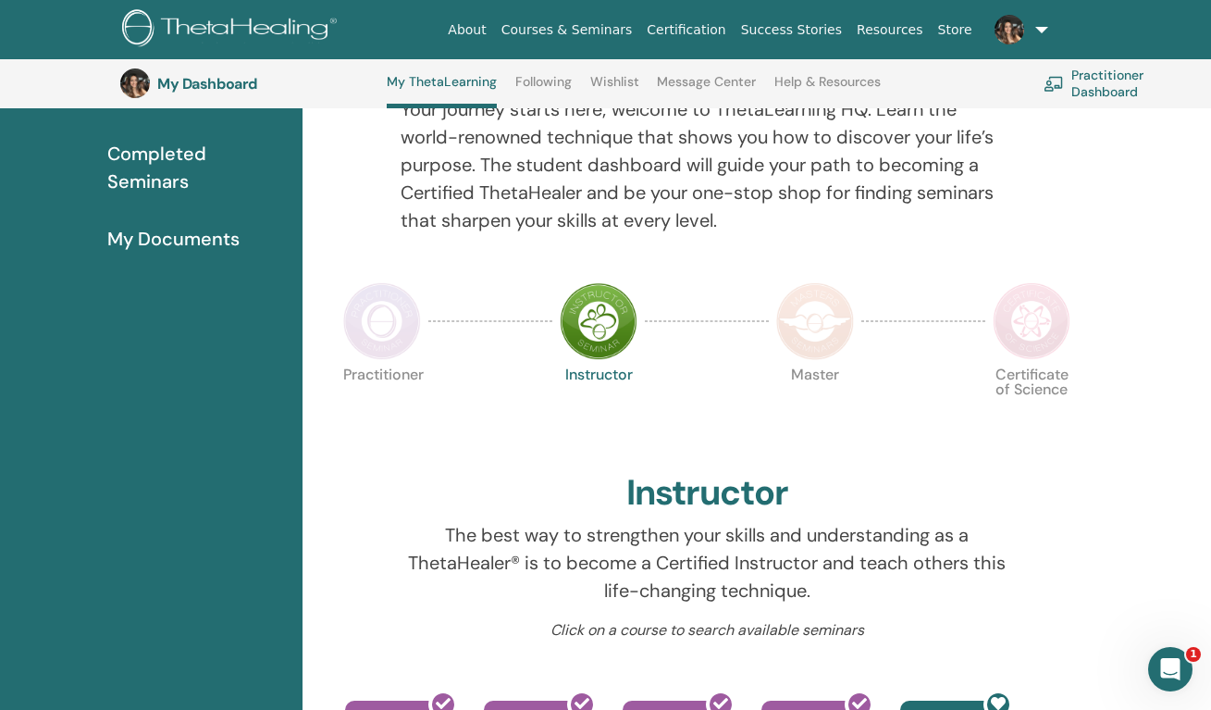
click at [1013, 318] on img at bounding box center [1032, 321] width 78 height 78
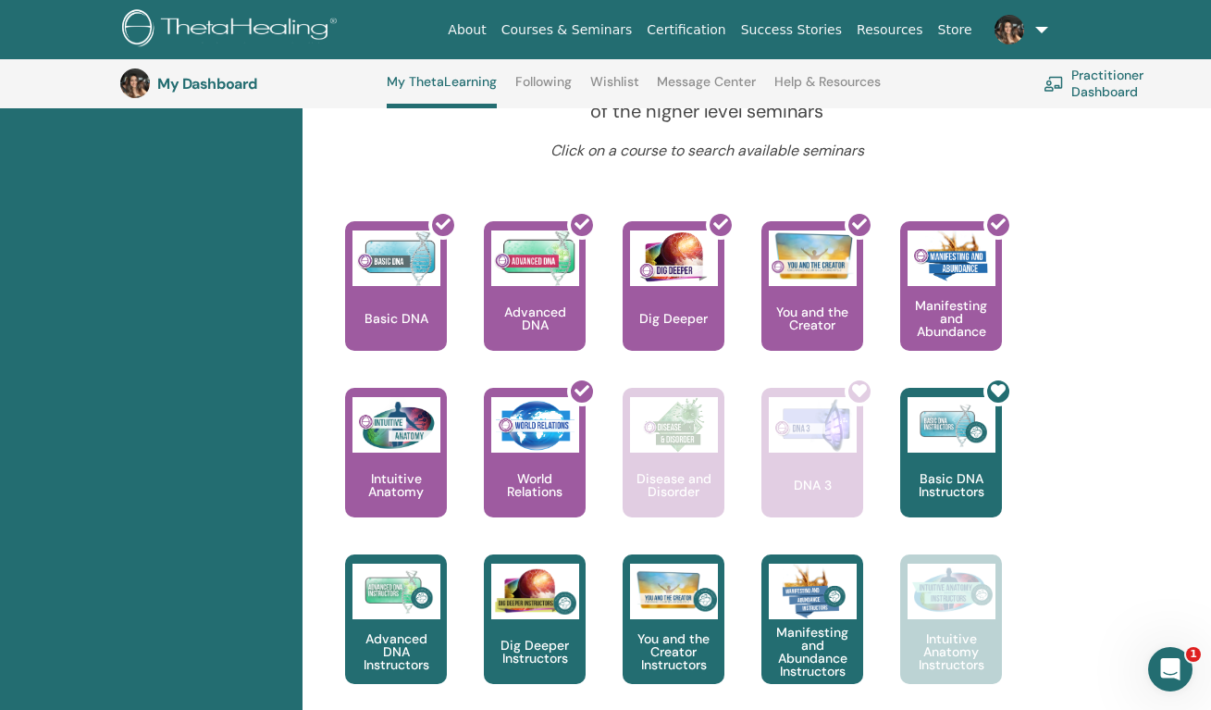
scroll to position [740, 0]
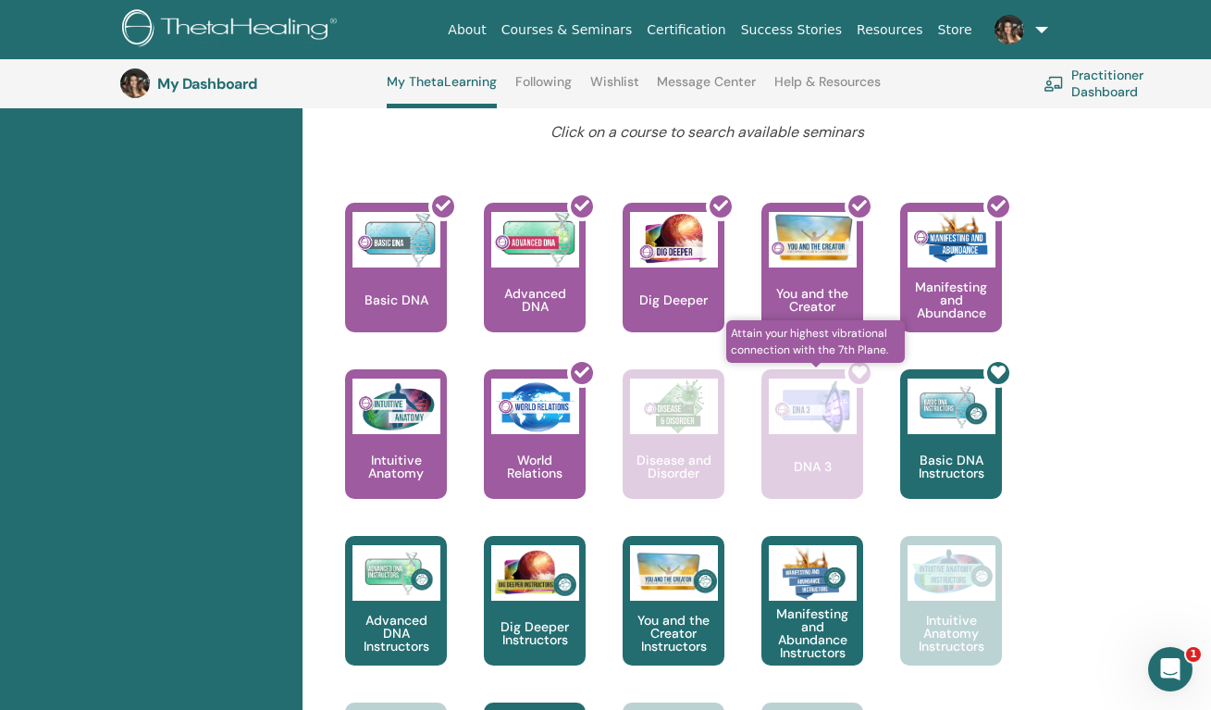
click at [860, 372] on icon at bounding box center [859, 372] width 15 height 15
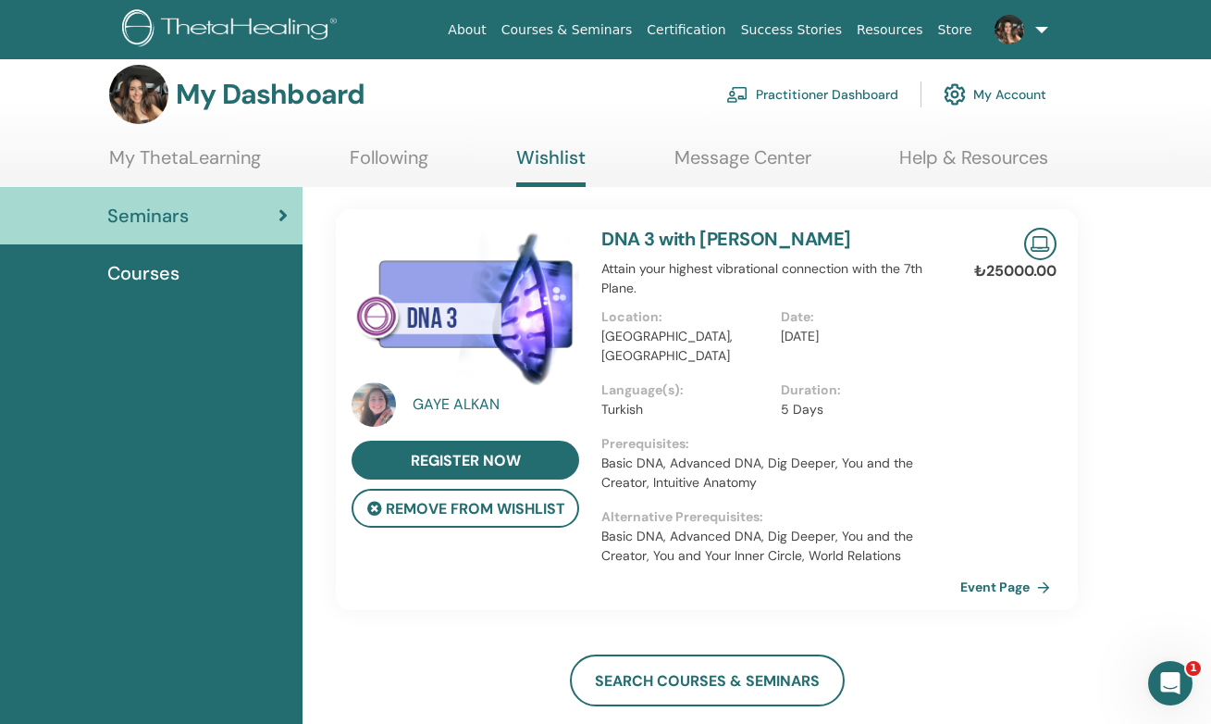
scroll to position [23, 0]
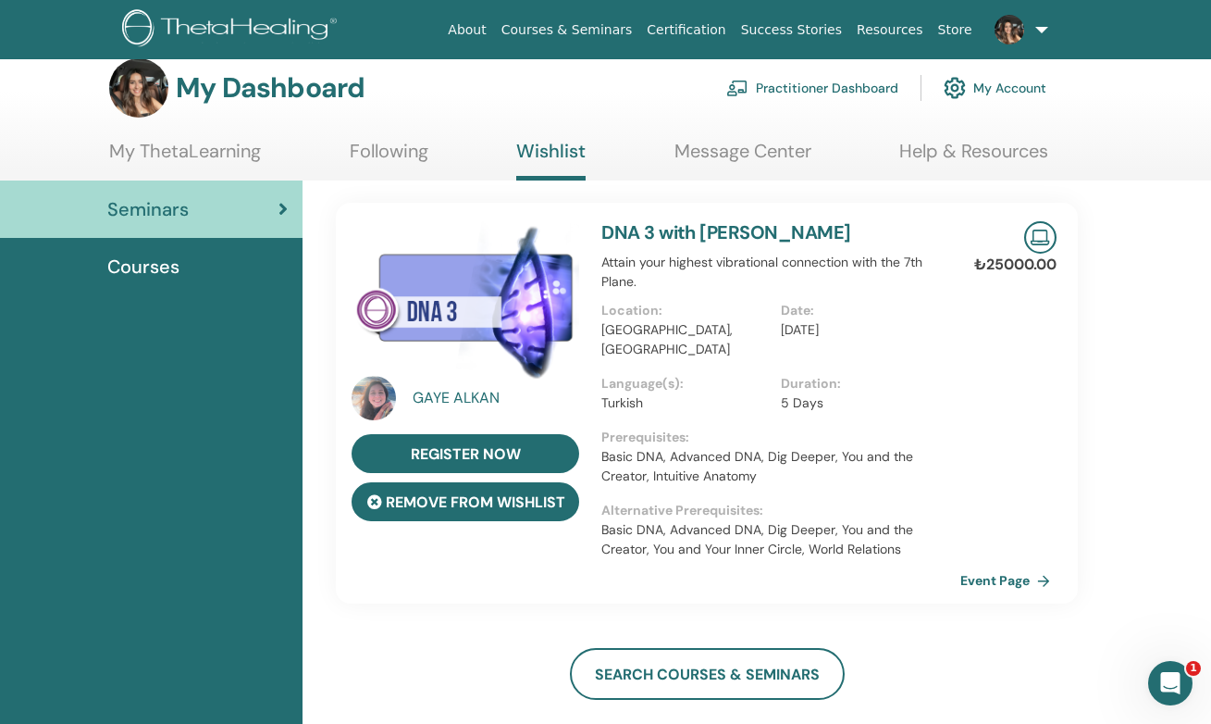
click at [534, 509] on button "remove from wishlist" at bounding box center [466, 501] width 228 height 39
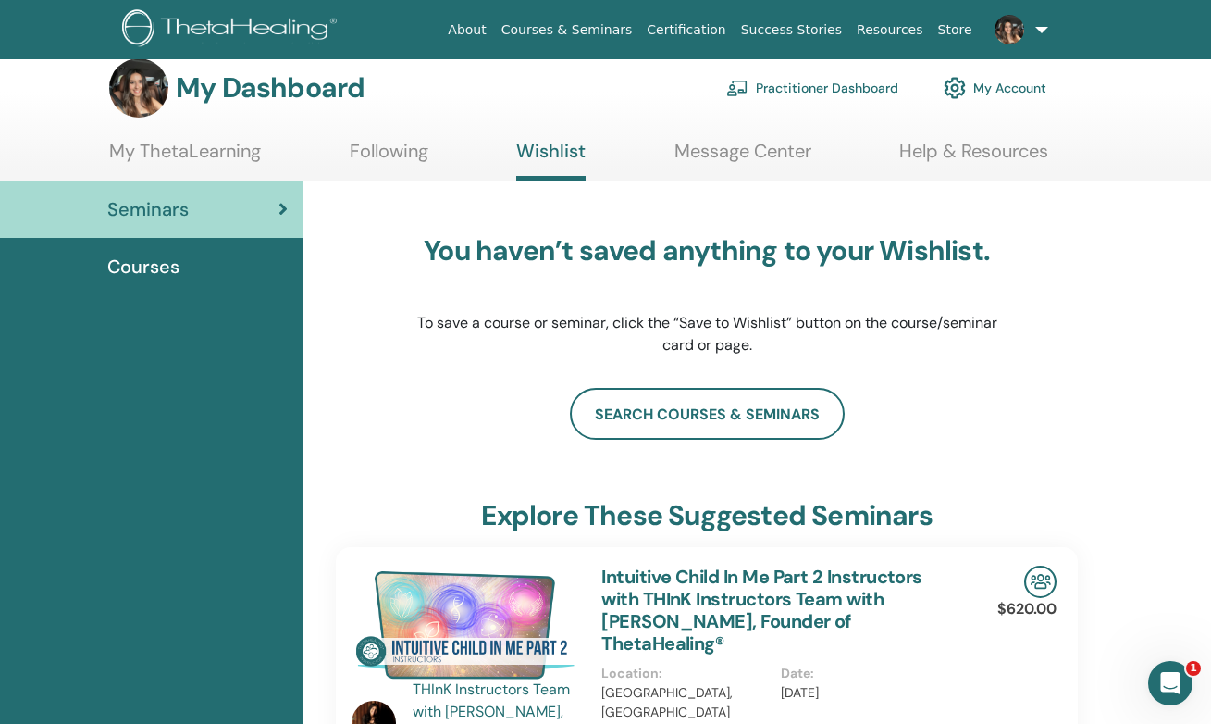
click at [208, 276] on div "Courses" at bounding box center [151, 267] width 273 height 28
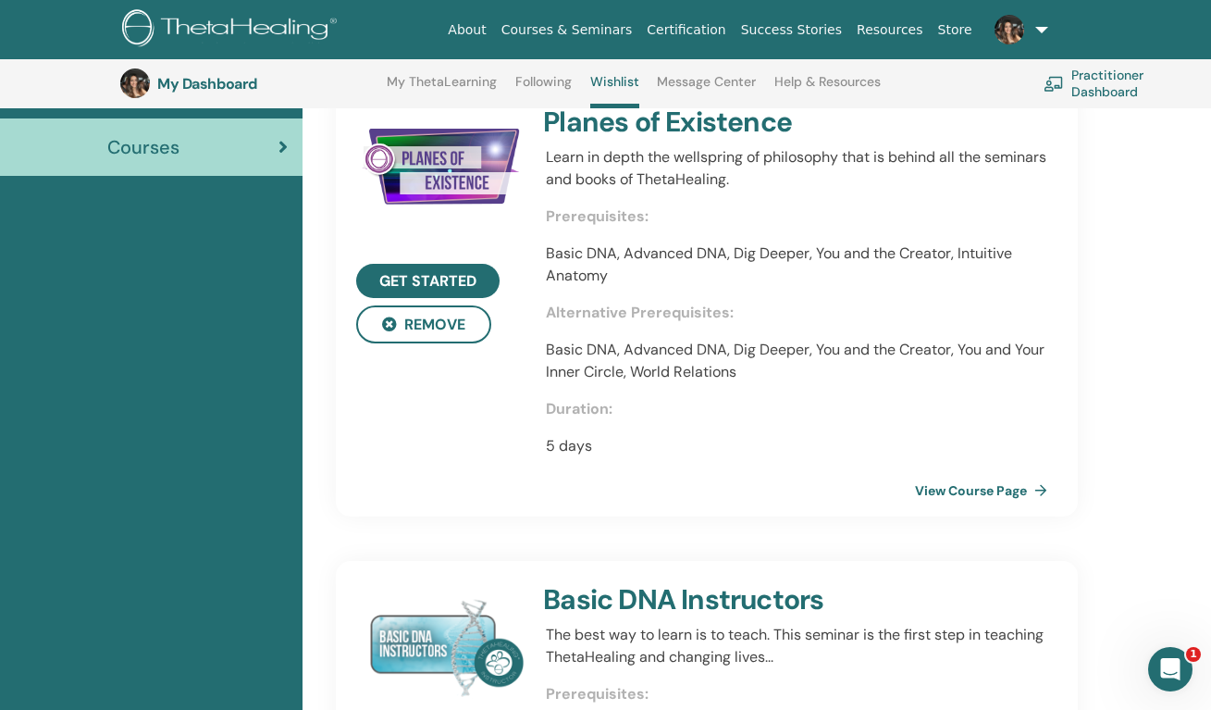
scroll to position [213, 0]
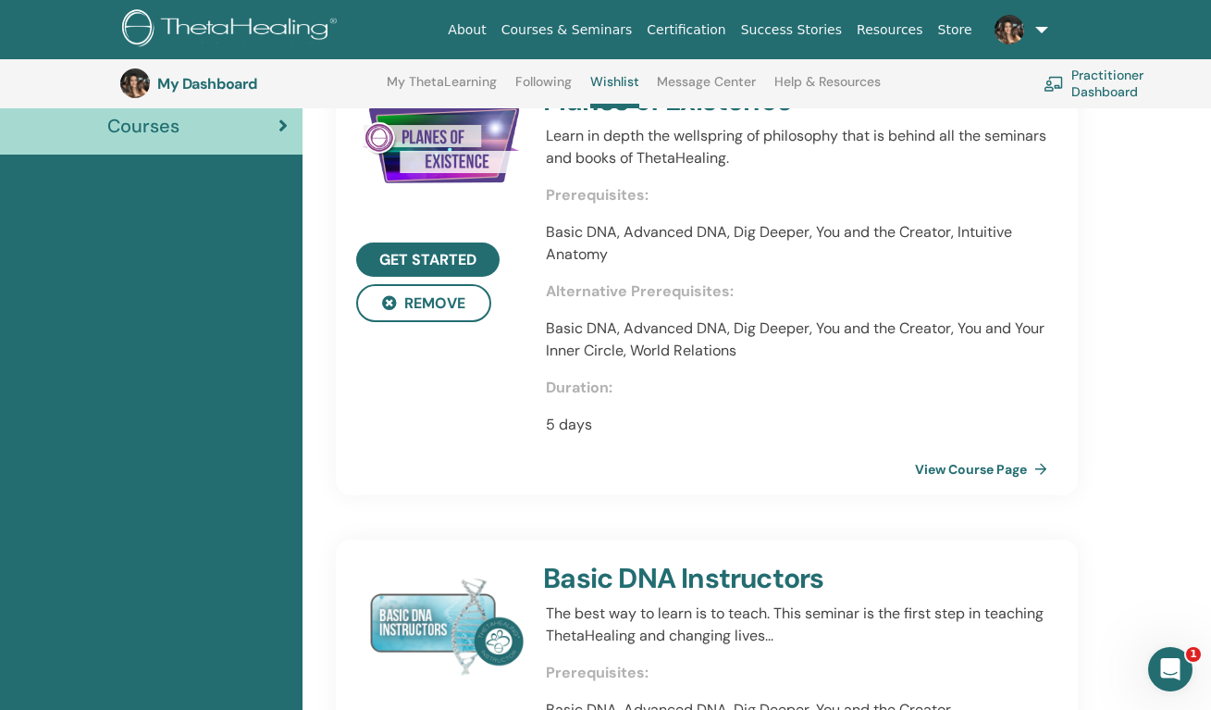
click at [985, 476] on link "View Course Page" at bounding box center [985, 469] width 140 height 37
